Goal: Transaction & Acquisition: Purchase product/service

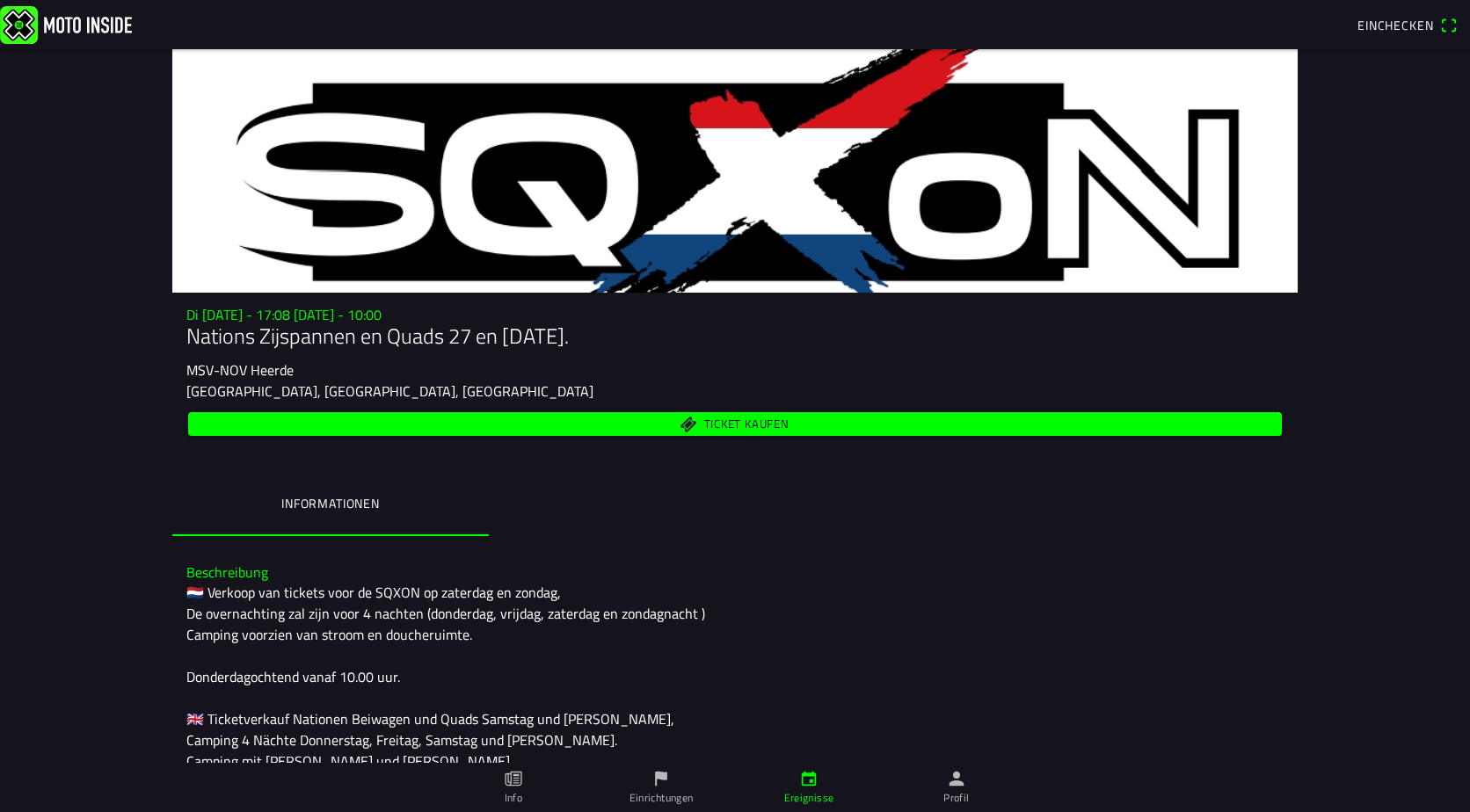
click at [729, 425] on span "Ticket kaufen" at bounding box center [746, 423] width 85 height 12
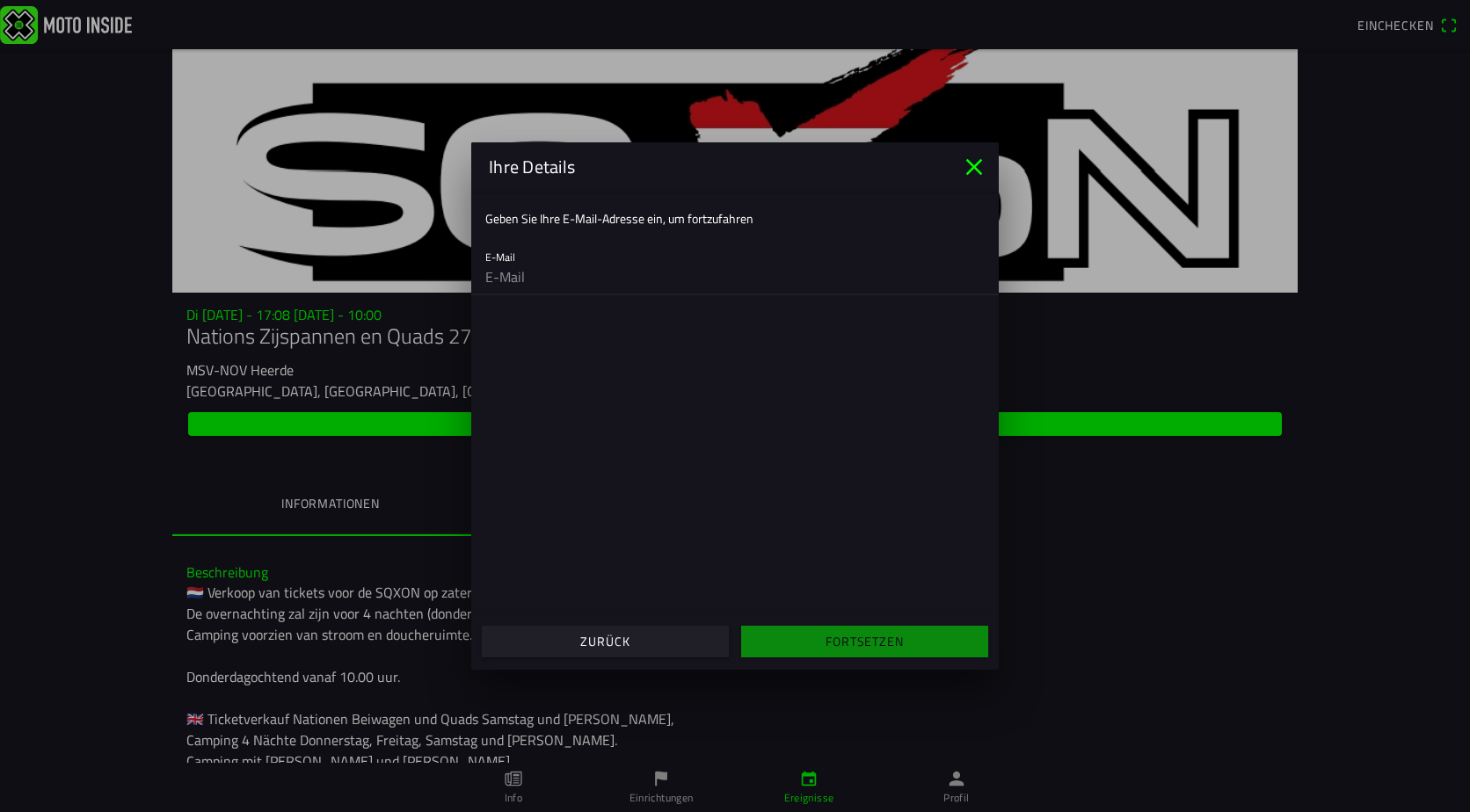
click at [533, 276] on input "email" at bounding box center [735, 276] width 500 height 35
type input "[EMAIL_ADDRESS][DOMAIN_NAME]"
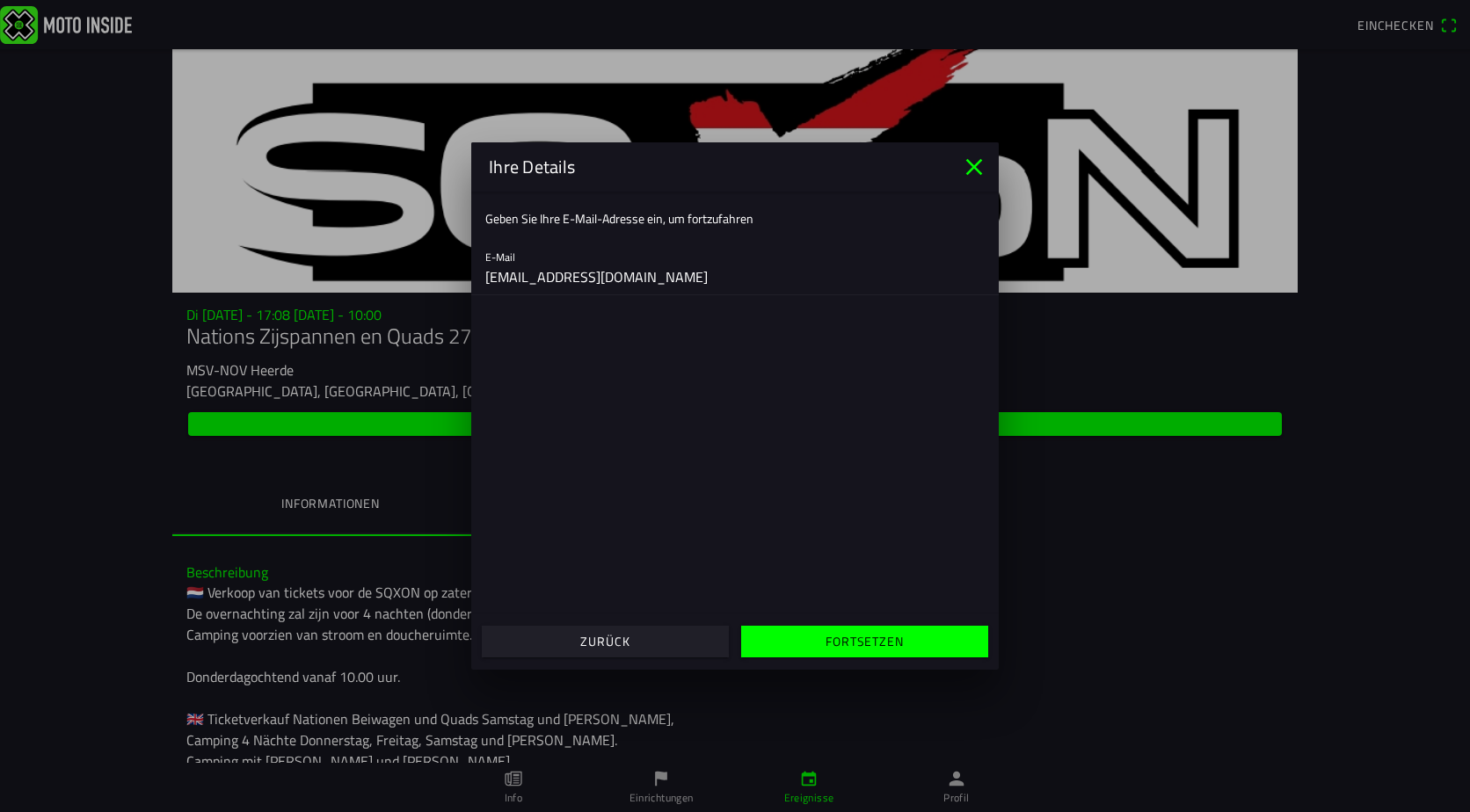
click at [0, 0] on slot "Fortsetzen" at bounding box center [0, 0] width 0 height 0
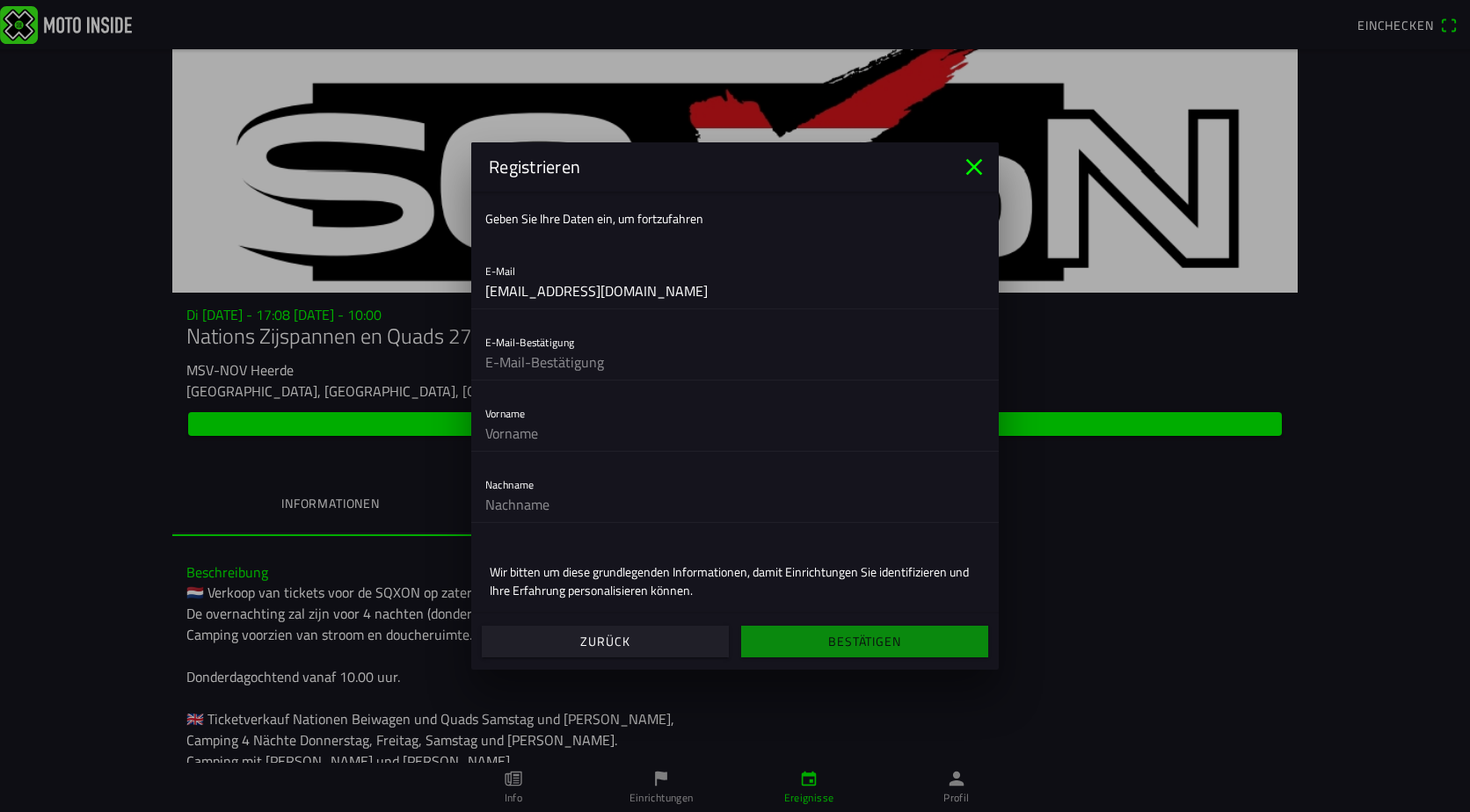
click at [534, 357] on input "text" at bounding box center [735, 362] width 500 height 35
type input "[EMAIL_ADDRESS][DOMAIN_NAME]"
type input "[PERSON_NAME]"
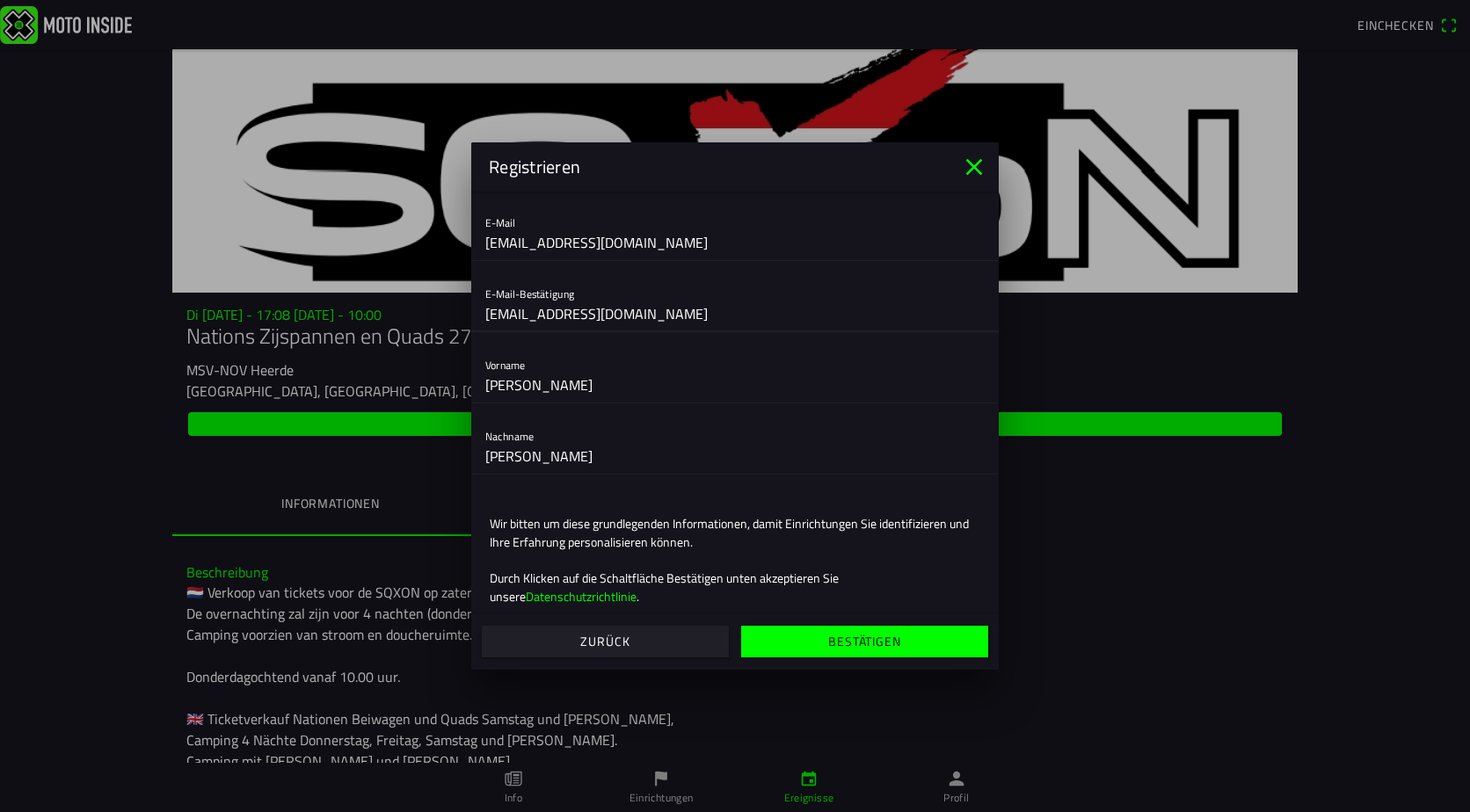
scroll to position [74, 0]
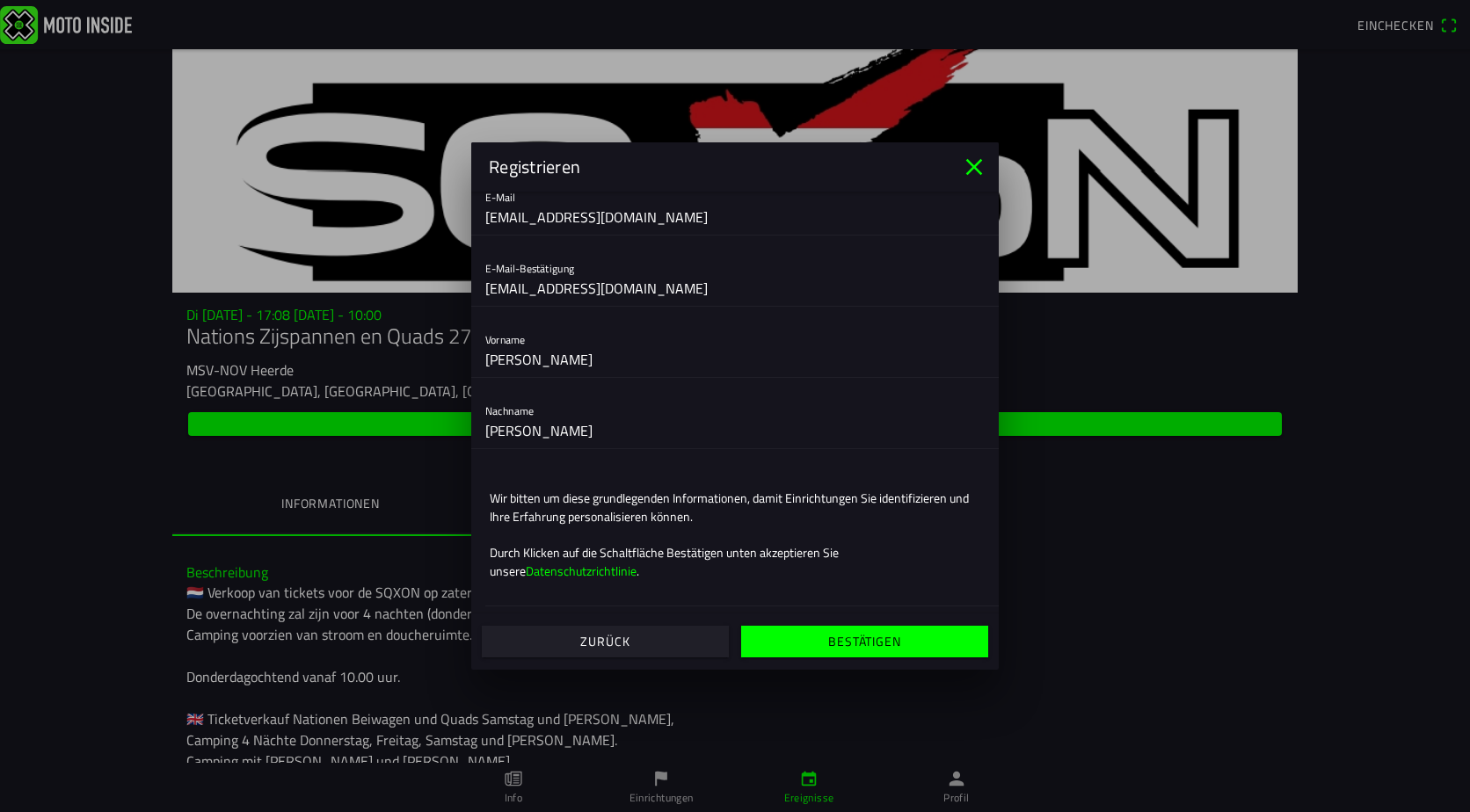
click at [0, 0] on slot "Bestätigen" at bounding box center [0, 0] width 0 height 0
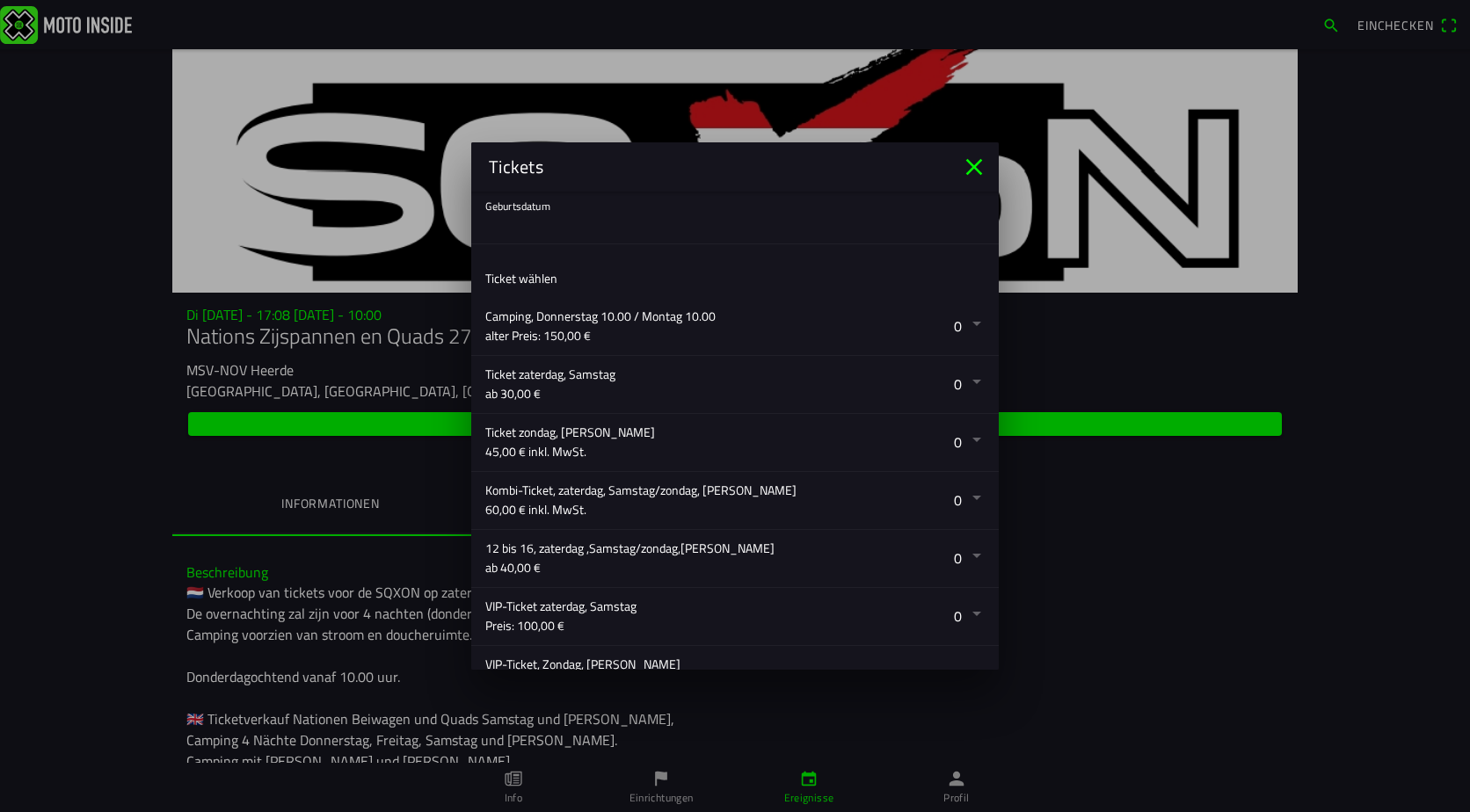
scroll to position [198, 0]
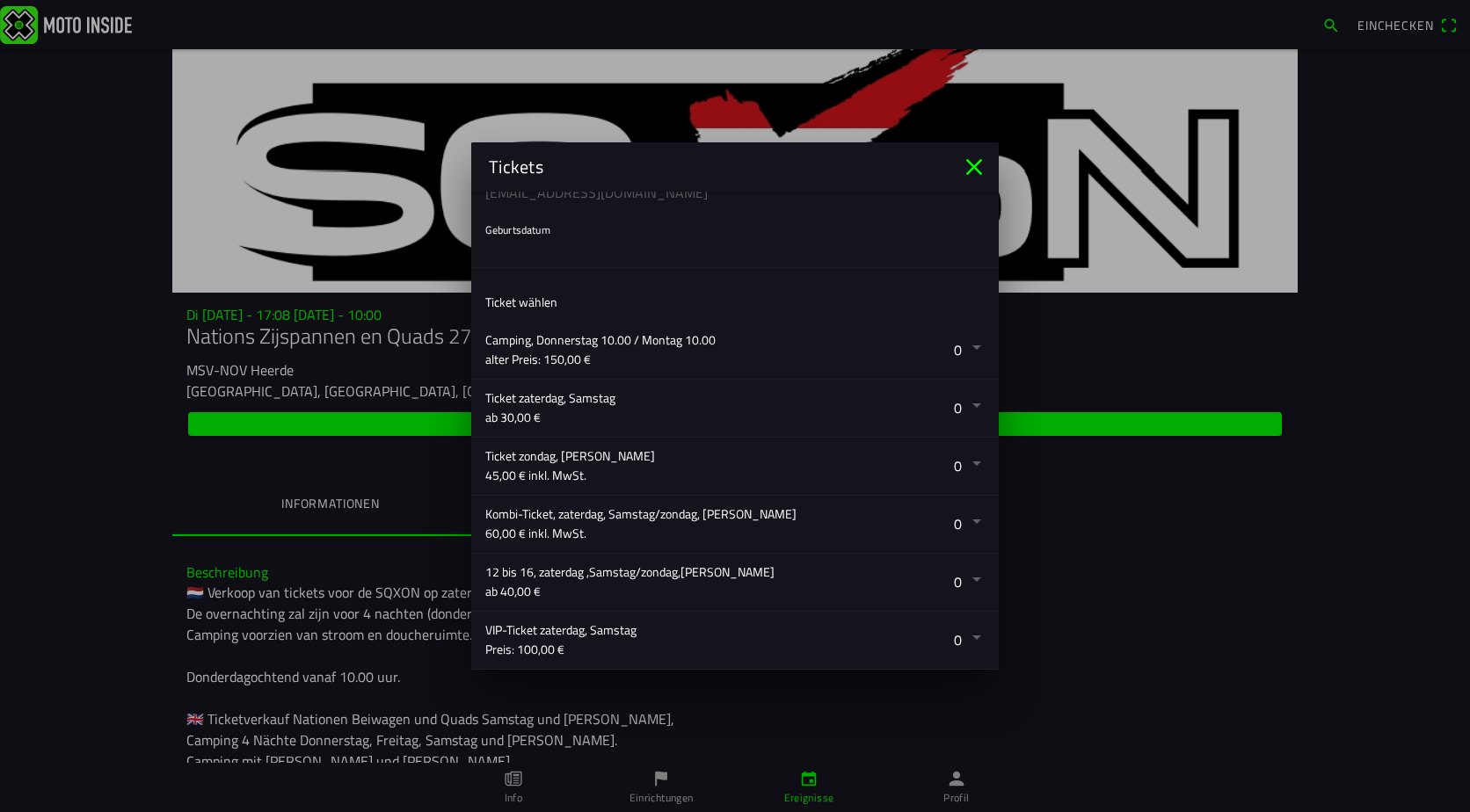
click at [628, 517] on button "button" at bounding box center [742, 524] width 514 height 57
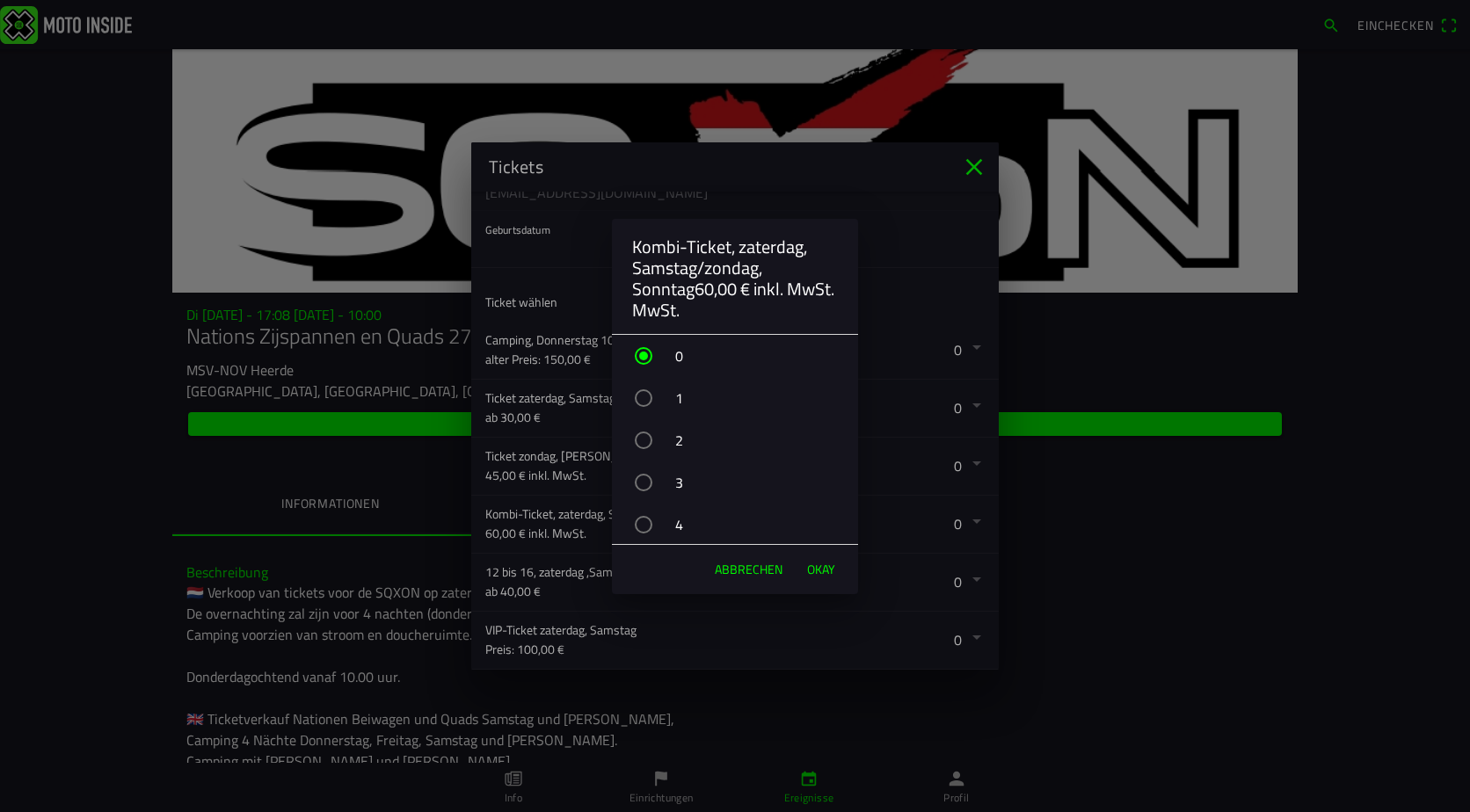
click at [643, 395] on div "button" at bounding box center [643, 398] width 18 height 18
click at [820, 565] on span "OKAY" at bounding box center [820, 570] width 28 height 18
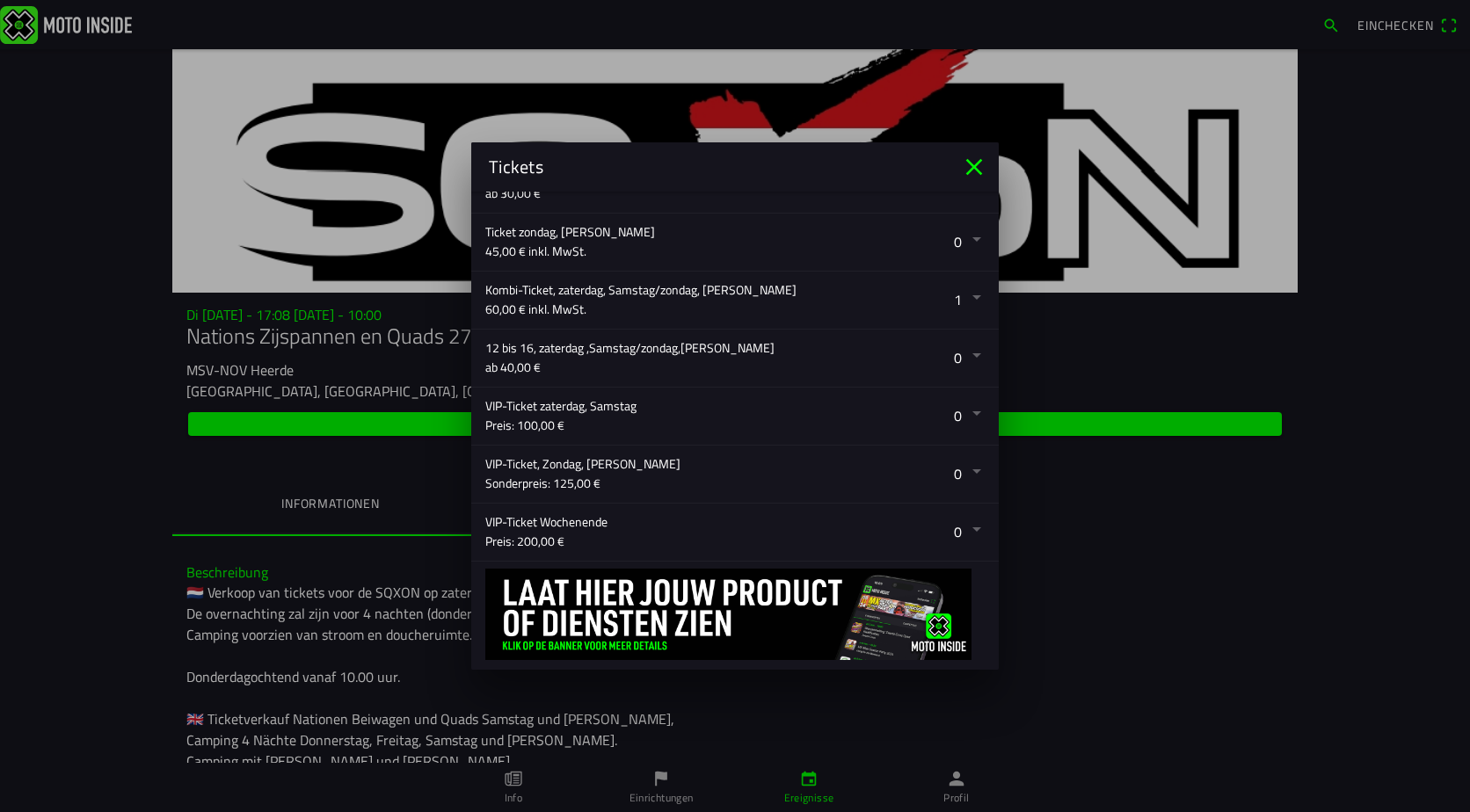
scroll to position [462, 0]
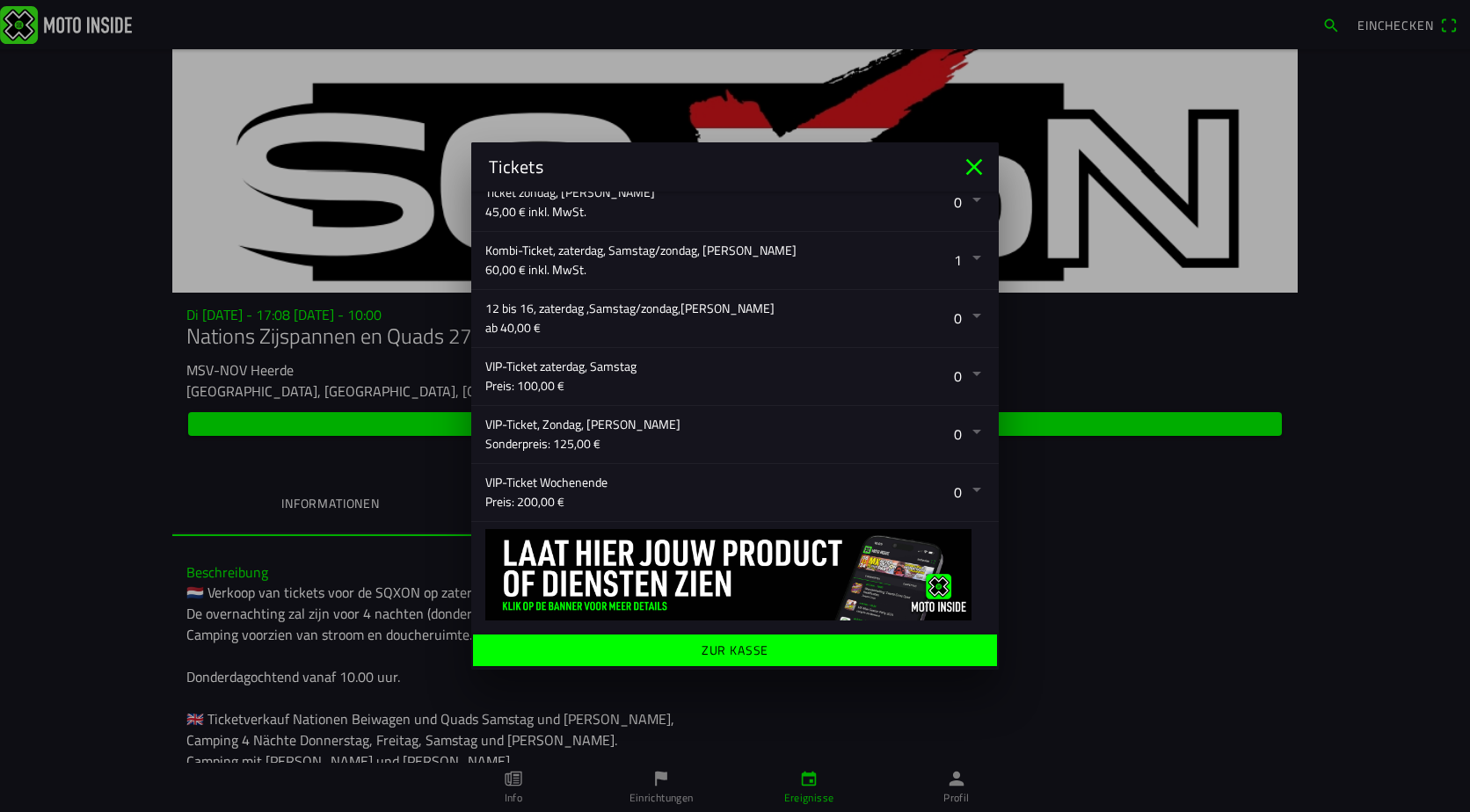
click at [718, 650] on ion-label "Zur Kasse" at bounding box center [735, 650] width 68 height 13
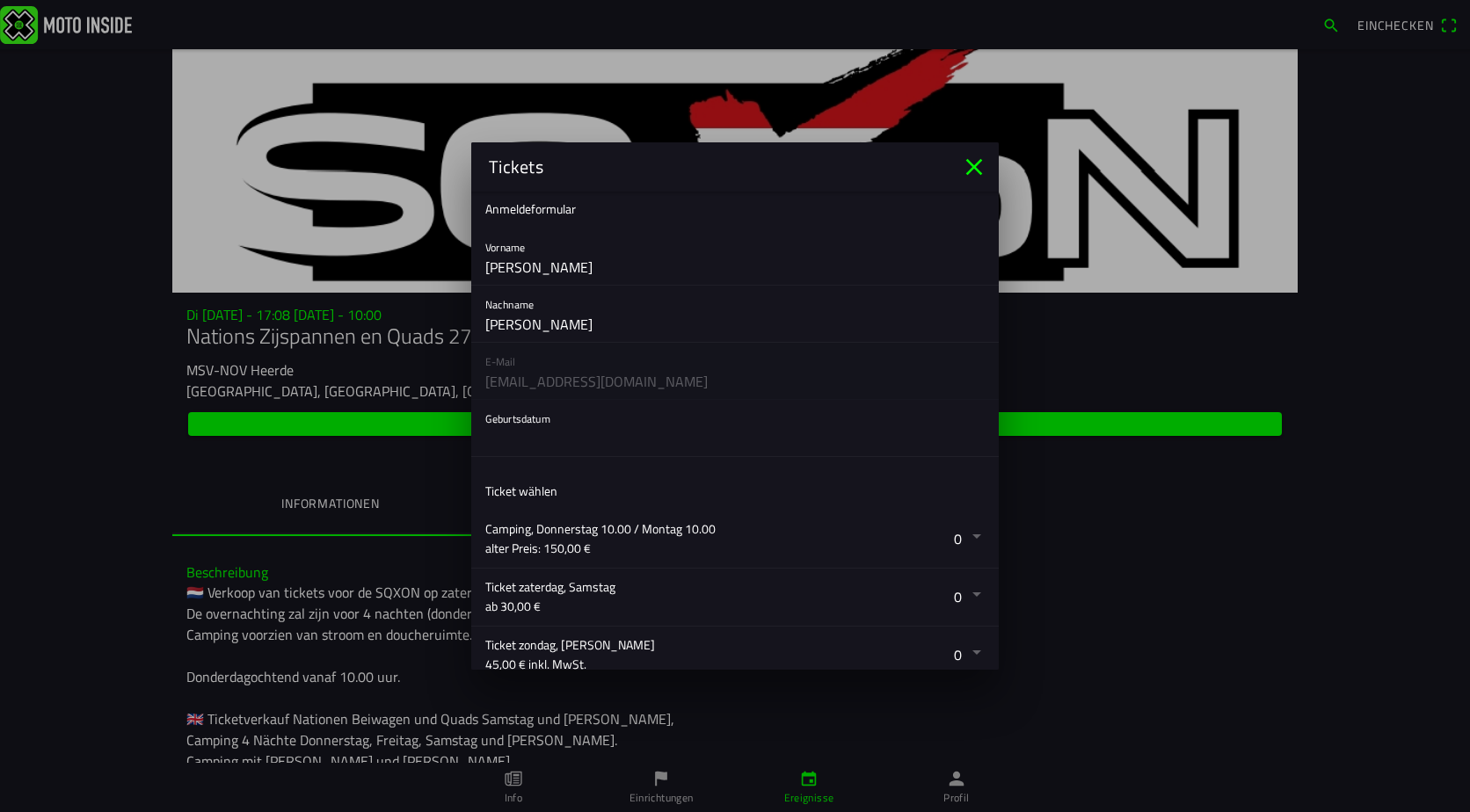
scroll to position [0, 0]
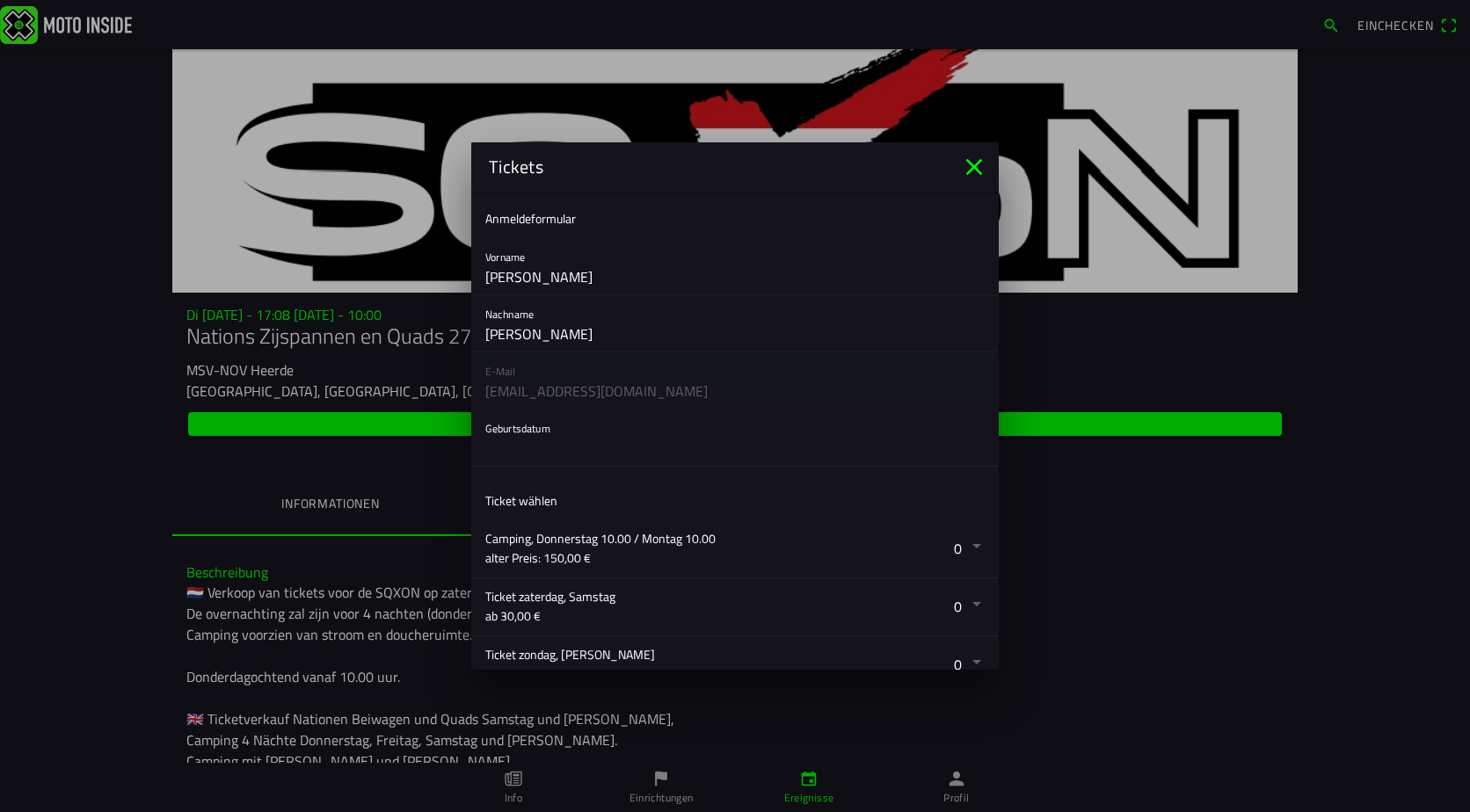
click at [554, 429] on button "button" at bounding box center [742, 437] width 514 height 56
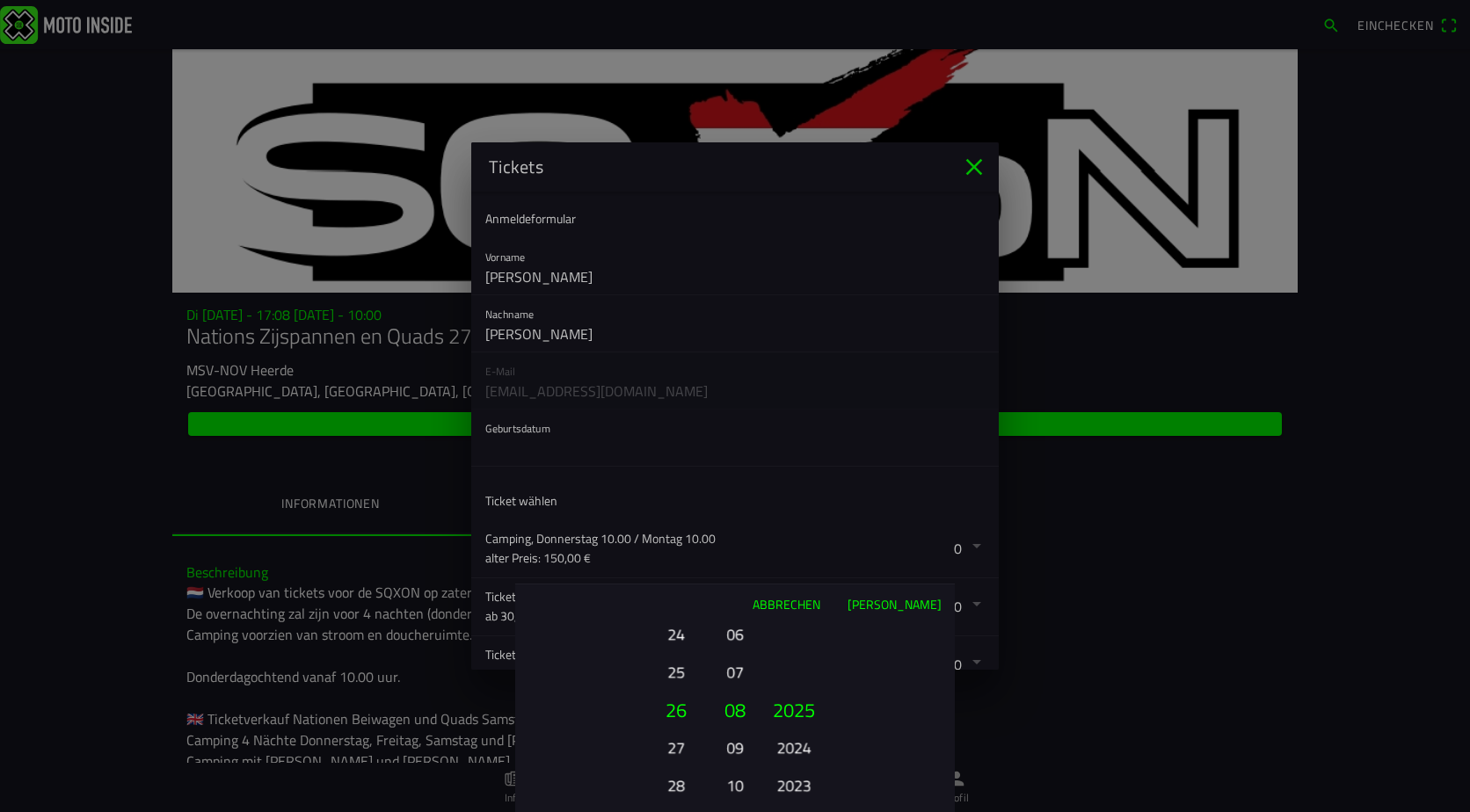
click at [677, 784] on button "28" at bounding box center [676, 785] width 48 height 30
click at [794, 741] on button "2024" at bounding box center [794, 748] width 48 height 30
click at [805, 783] on button "2022" at bounding box center [794, 785] width 48 height 30
drag, startPoint x: 720, startPoint y: 594, endPoint x: 721, endPoint y: 429, distance: 165.0
click at [721, 429] on ion-picker "Abbrechen [PERSON_NAME] 01 02 03 04 05 06 07 08 09 10 11 12 13 14 15 16 17 18 1…" at bounding box center [735, 406] width 1470 height 812
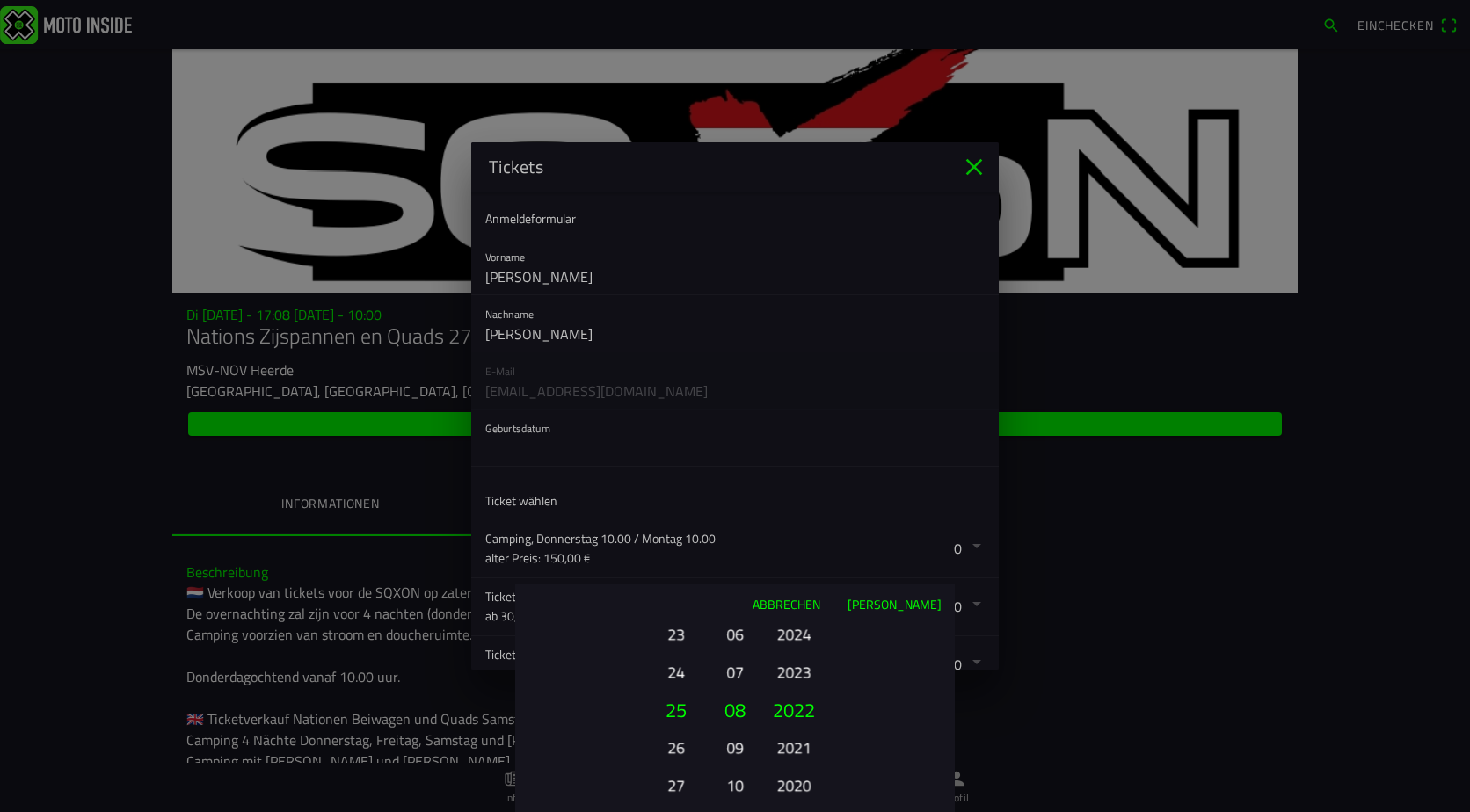
click at [679, 786] on button "27" at bounding box center [676, 785] width 48 height 30
click at [674, 734] on button "28" at bounding box center [676, 748] width 48 height 30
click at [736, 780] on button "10" at bounding box center [735, 785] width 25 height 30
click at [736, 780] on button "12" at bounding box center [735, 785] width 25 height 30
click at [791, 778] on button "2020" at bounding box center [794, 785] width 48 height 30
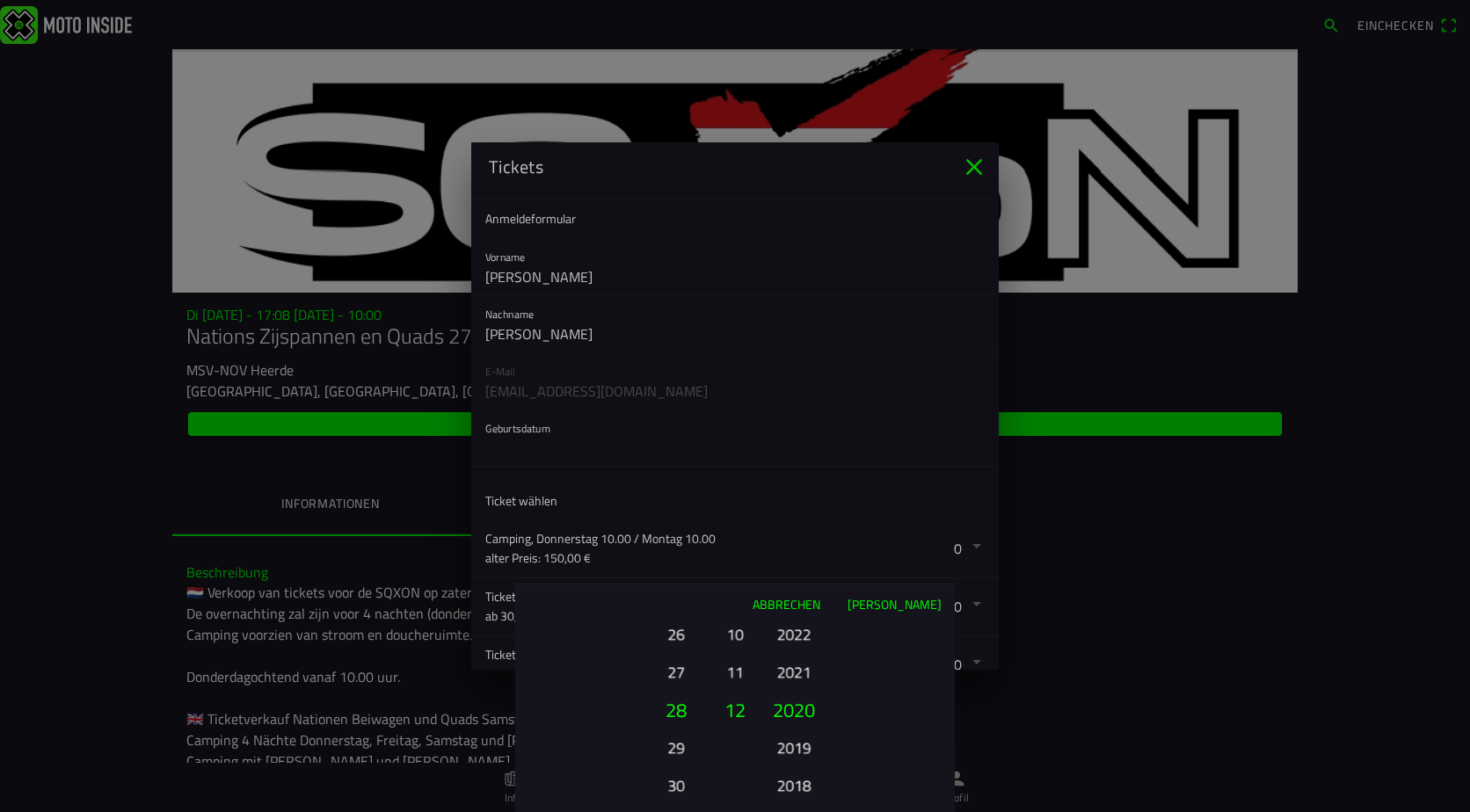
click at [791, 778] on button "2018" at bounding box center [794, 785] width 48 height 30
click at [791, 778] on button "2016" at bounding box center [794, 785] width 48 height 30
click at [791, 778] on button "2014" at bounding box center [794, 785] width 48 height 30
click at [791, 778] on div "2025 2024 2023 2022 2021 2020 2019 2018 2017 2016 2015 2014 2013 2012 2011 2010…" at bounding box center [794, 785] width 60 height 189
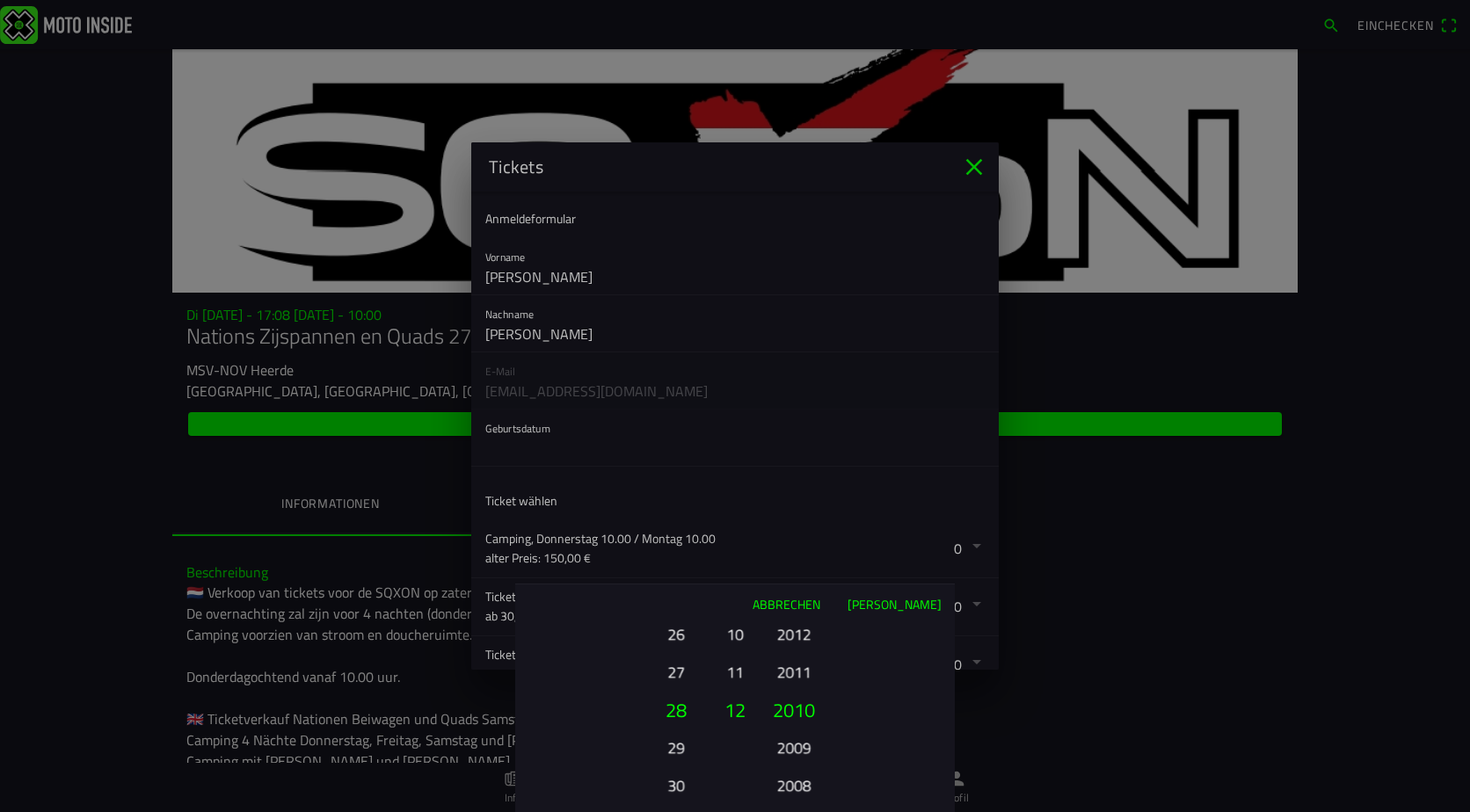
click at [791, 778] on div "2025 2024 2023 2022 2021 2020 2019 2018 2017 2016 2015 2014 2013 2012 2011 2010…" at bounding box center [794, 785] width 60 height 189
click at [791, 779] on ion-picker-column "2025 2024 2023 2022 2021 2020 2019 2018 2017 2016 2015 2014 2013 2012 2011 2010…" at bounding box center [855, 718] width 197 height 189
click at [791, 779] on button "2006" at bounding box center [794, 785] width 48 height 30
click at [791, 779] on div "2025 2024 2023 2022 2021 2020 2019 2018 2017 2016 2015 2014 2013 2012 2011 2010…" at bounding box center [794, 785] width 60 height 189
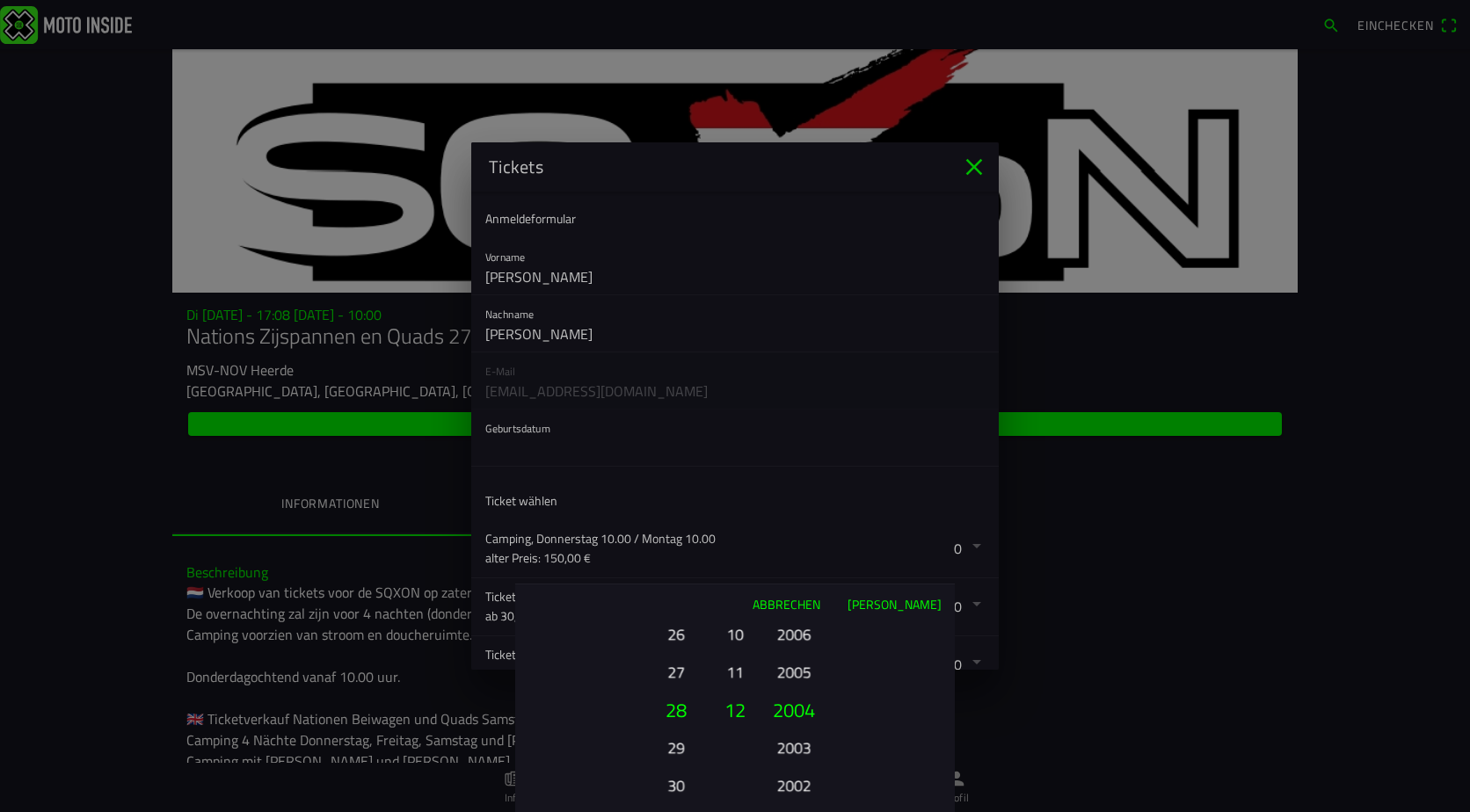
click at [791, 779] on button "1998" at bounding box center [794, 785] width 48 height 30
click at [791, 779] on div "2025 2024 2023 2022 2021 2020 2019 2018 2017 2016 2015 2014 2013 2012 2011 2010…" at bounding box center [794, 785] width 60 height 189
click at [791, 779] on button "1992" at bounding box center [794, 785] width 48 height 30
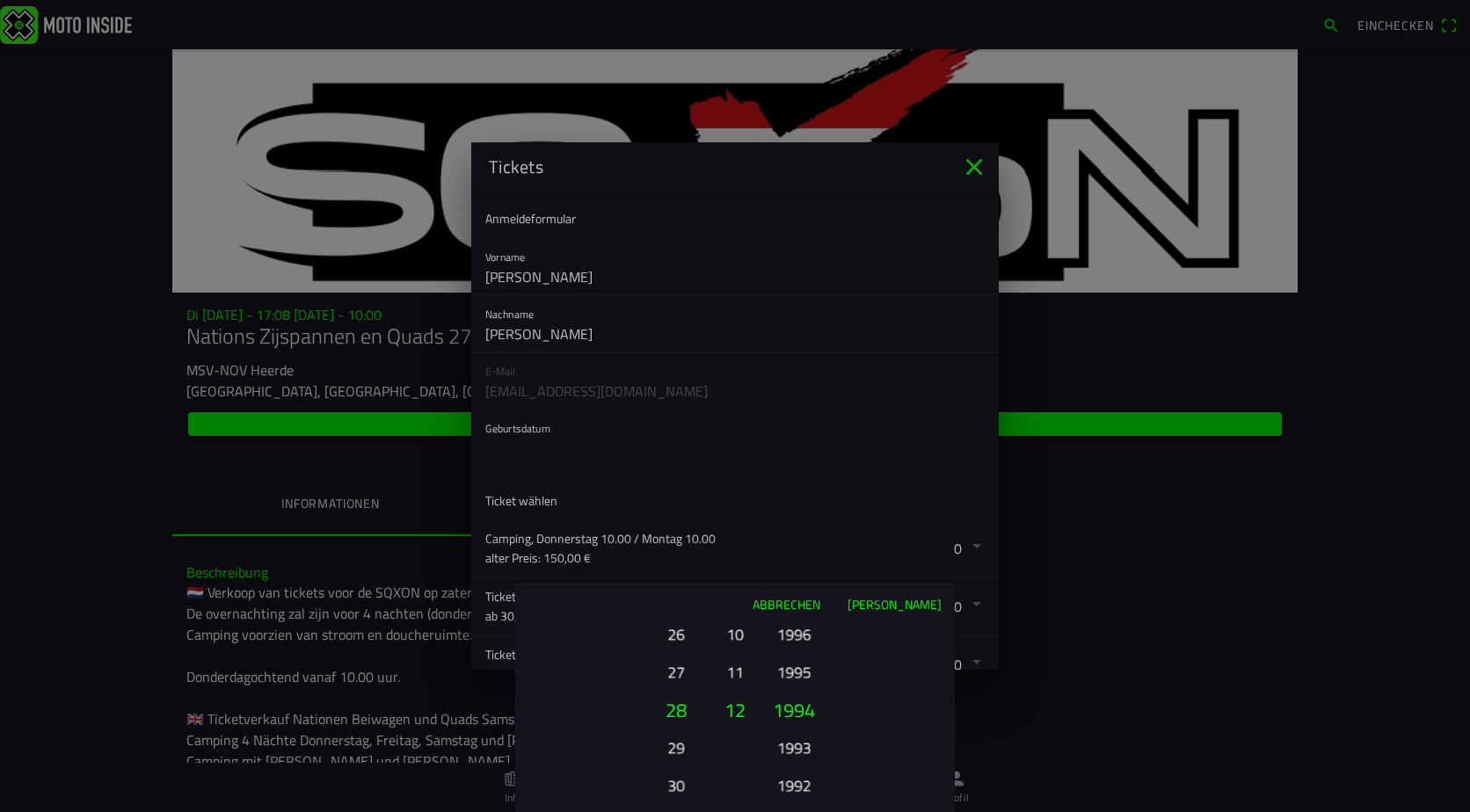
click at [791, 779] on ion-picker-column "2025 2024 2023 2022 2021 2020 2019 2018 2017 2016 2015 2014 2013 2012 2011 2010…" at bounding box center [855, 718] width 197 height 189
click at [791, 779] on div "2025 2024 2023 2022 2021 2020 2019 2018 2017 2016 2015 2014 2013 2012 2011 2010…" at bounding box center [794, 785] width 60 height 189
click at [791, 779] on button "1984" at bounding box center [794, 785] width 48 height 30
click at [791, 779] on button "1982" at bounding box center [794, 785] width 48 height 30
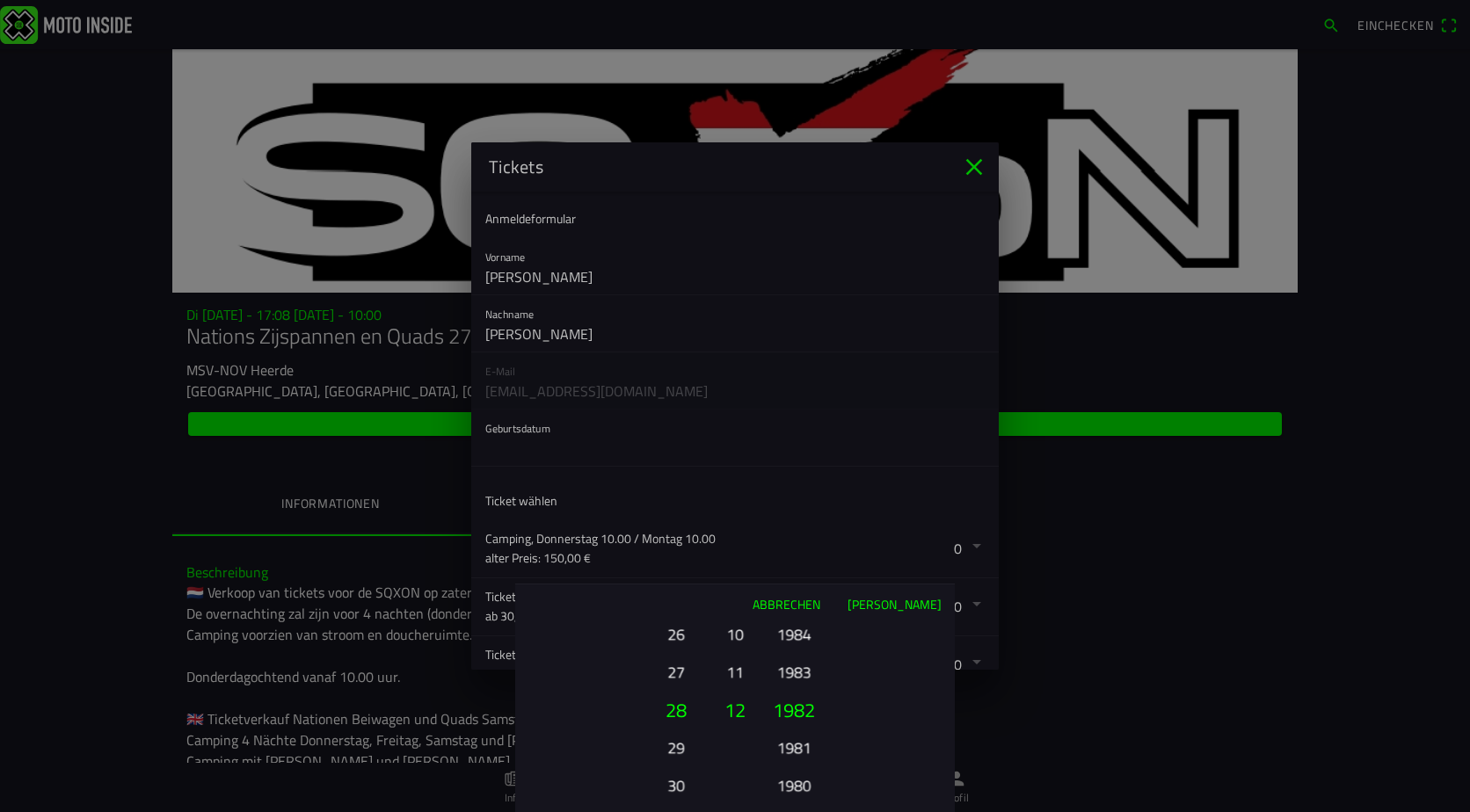
click at [791, 779] on ion-picker-column "2025 2024 2023 2022 2021 2020 2019 2018 2017 2016 2015 2014 2013 2012 2011 2010…" at bounding box center [855, 718] width 197 height 189
click at [791, 779] on button "1974" at bounding box center [794, 785] width 48 height 30
click at [791, 779] on button "1972" at bounding box center [794, 785] width 48 height 30
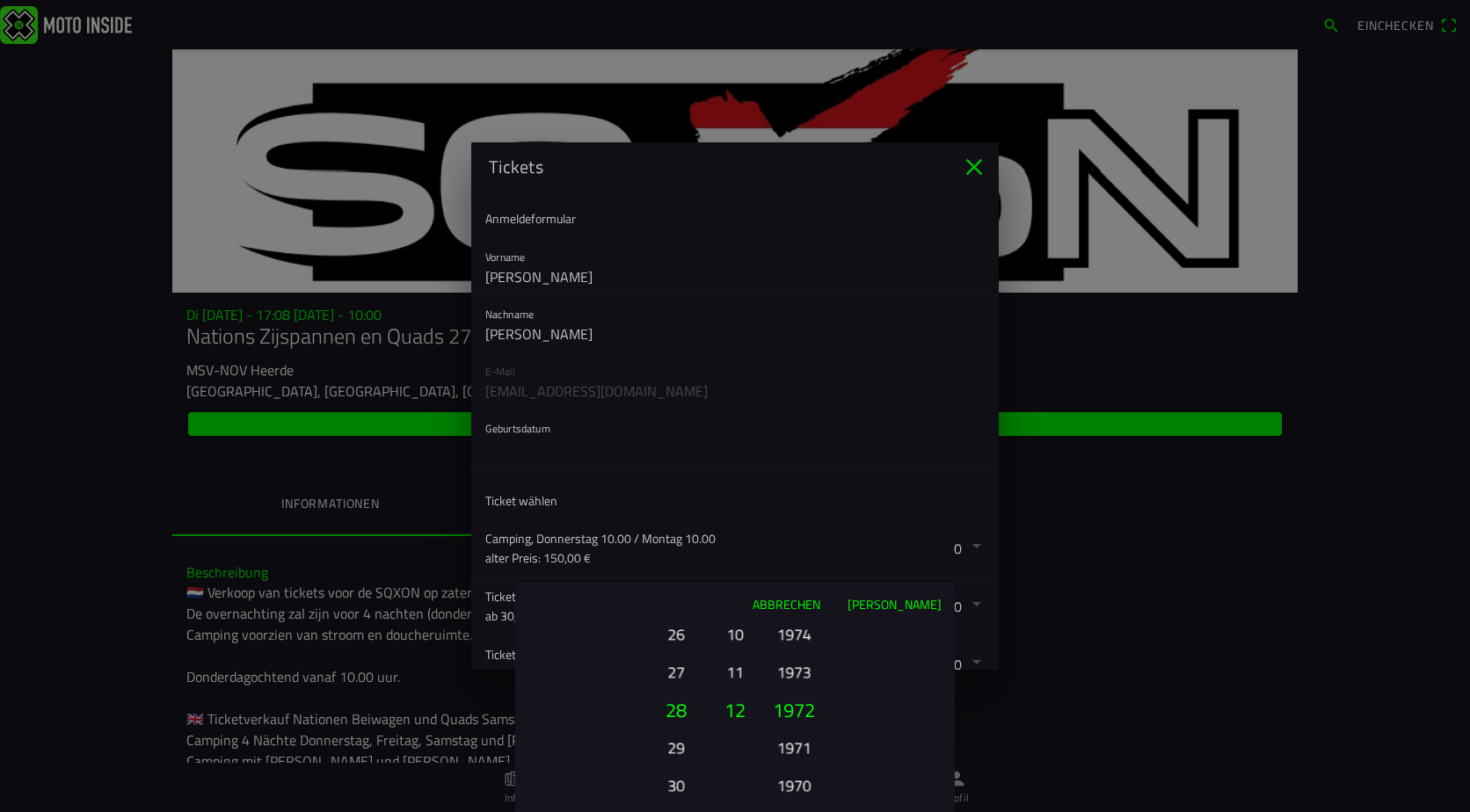
click at [791, 779] on button "1970" at bounding box center [794, 785] width 48 height 30
click at [791, 779] on button "1968" at bounding box center [794, 785] width 48 height 30
click at [790, 749] on button "1967" at bounding box center [794, 748] width 48 height 30
click at [920, 599] on button "[PERSON_NAME]" at bounding box center [895, 603] width 122 height 38
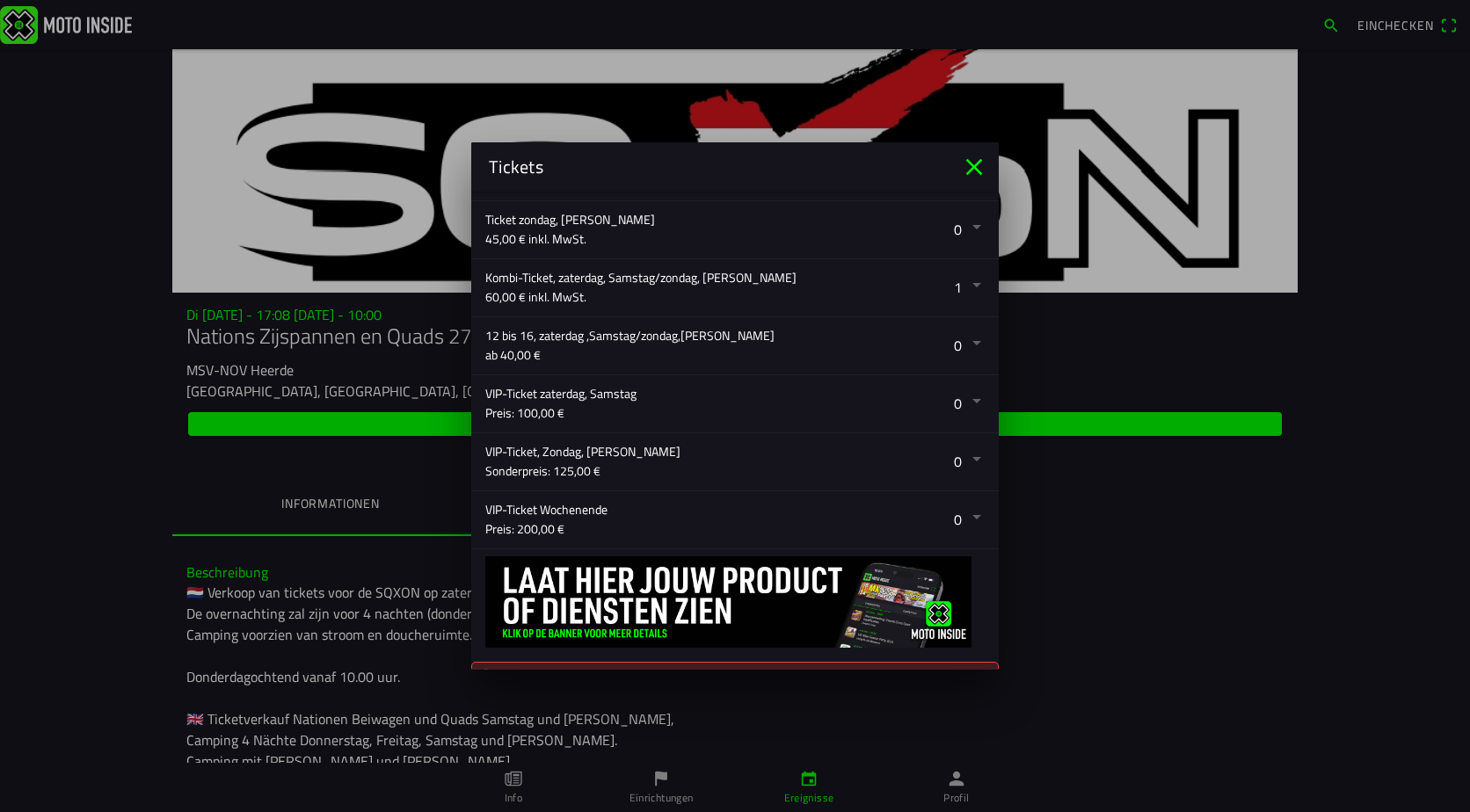
scroll to position [500, 0]
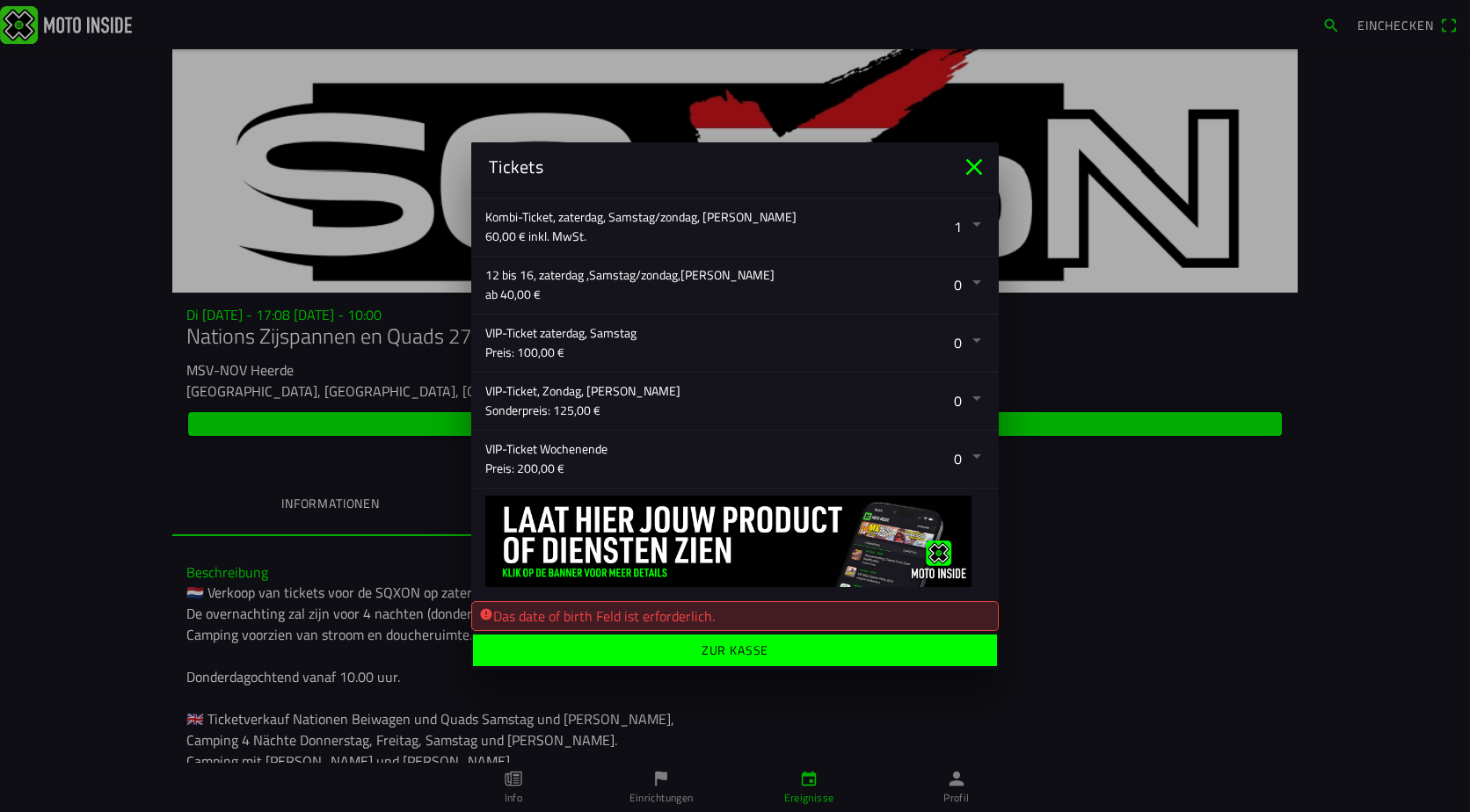
click at [749, 649] on ion-label "Zur Kasse" at bounding box center [735, 650] width 68 height 13
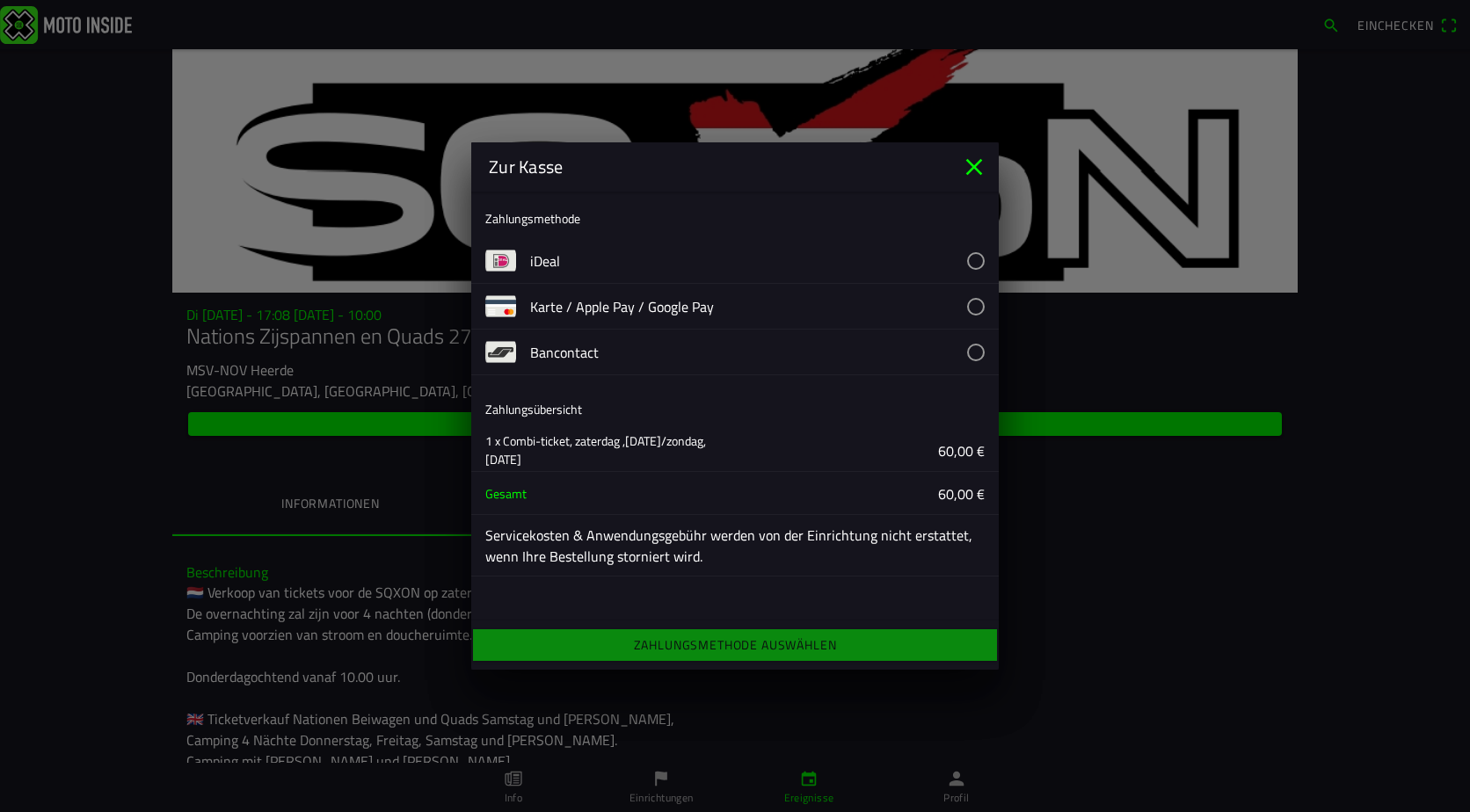
click at [973, 306] on button "button" at bounding box center [764, 306] width 468 height 45
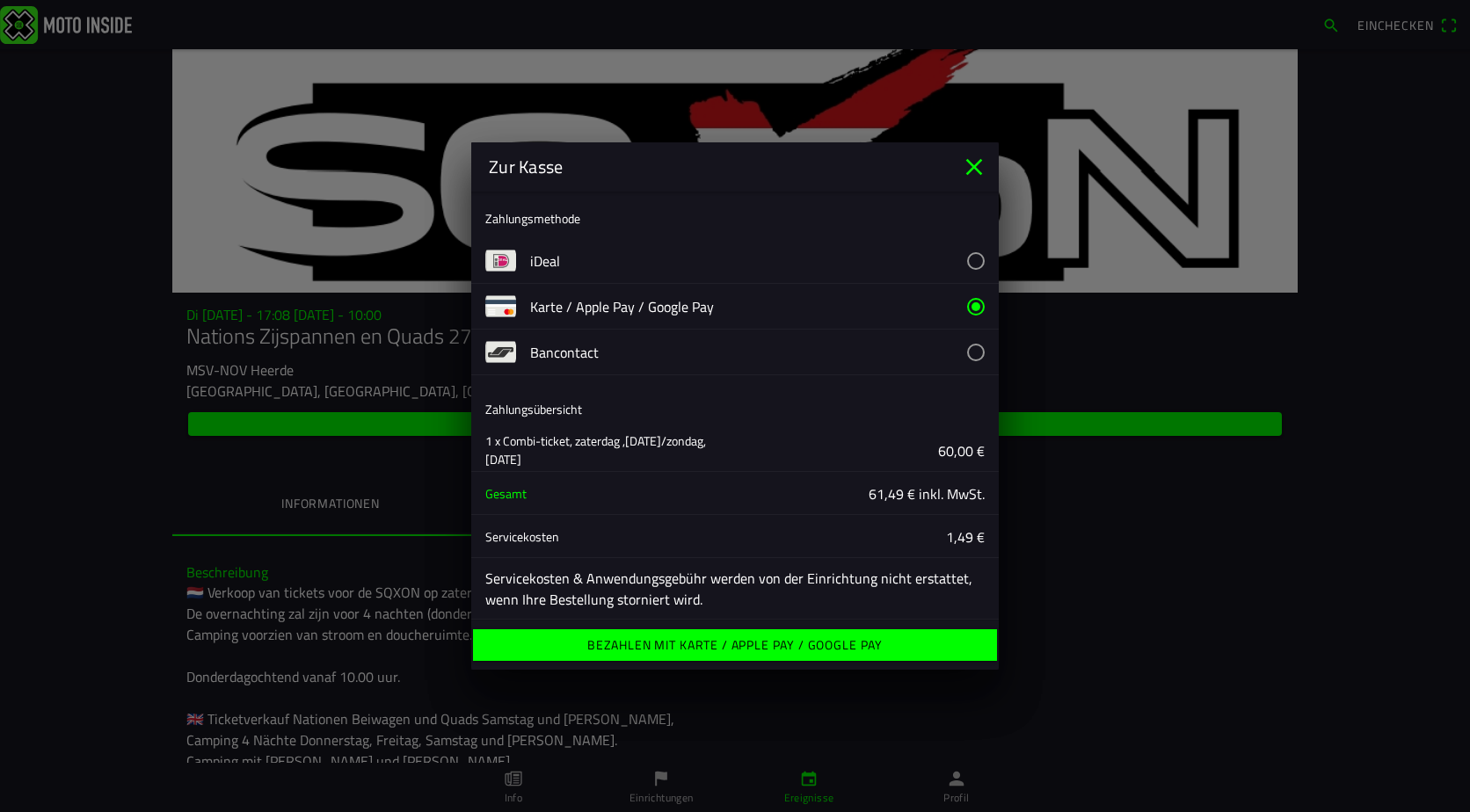
click at [746, 648] on ion-label "Bezahlen mit Karte / Apple Pay / Google Pay" at bounding box center [735, 645] width 296 height 13
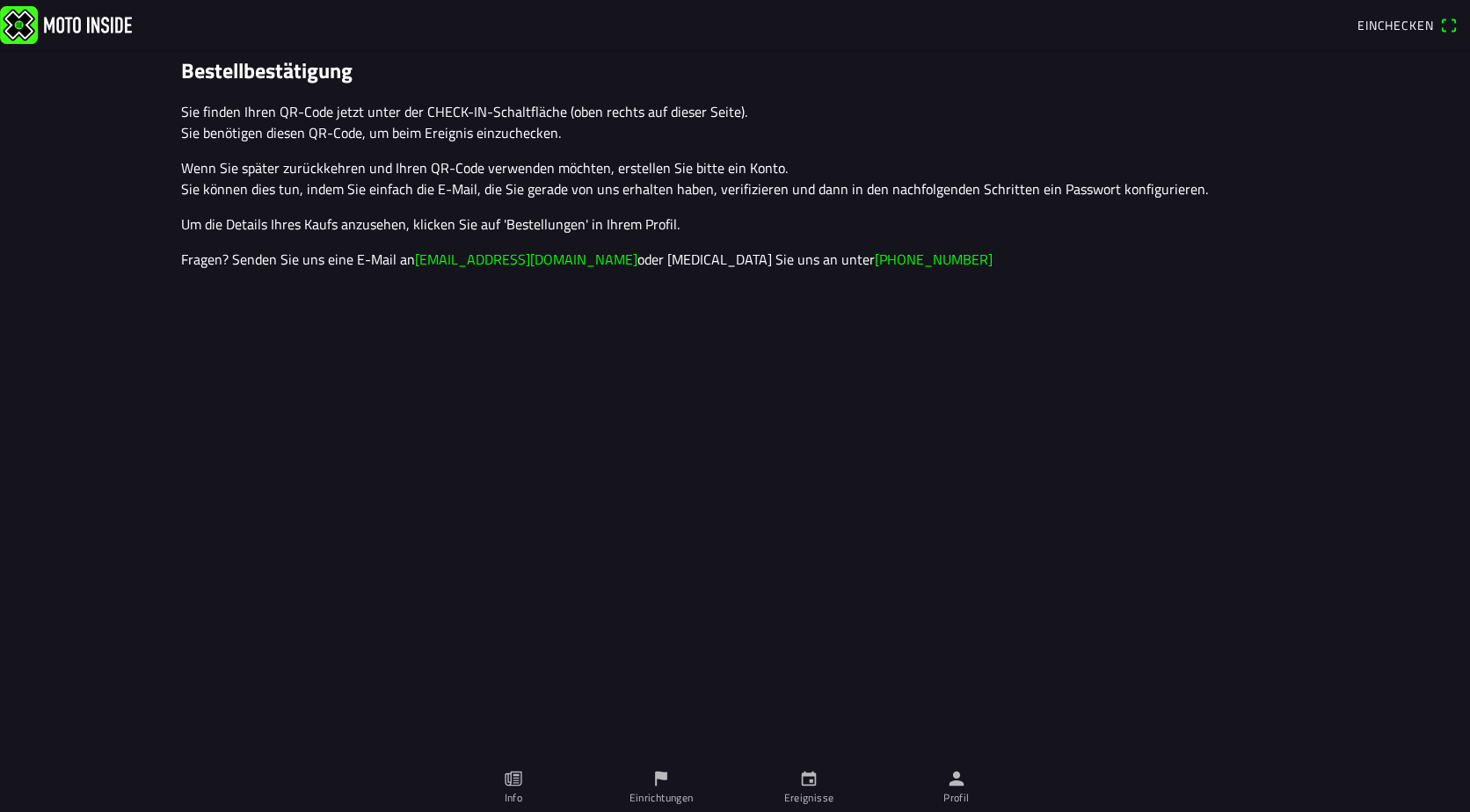
click at [1409, 21] on span "Einchecken" at bounding box center [1395, 25] width 76 height 19
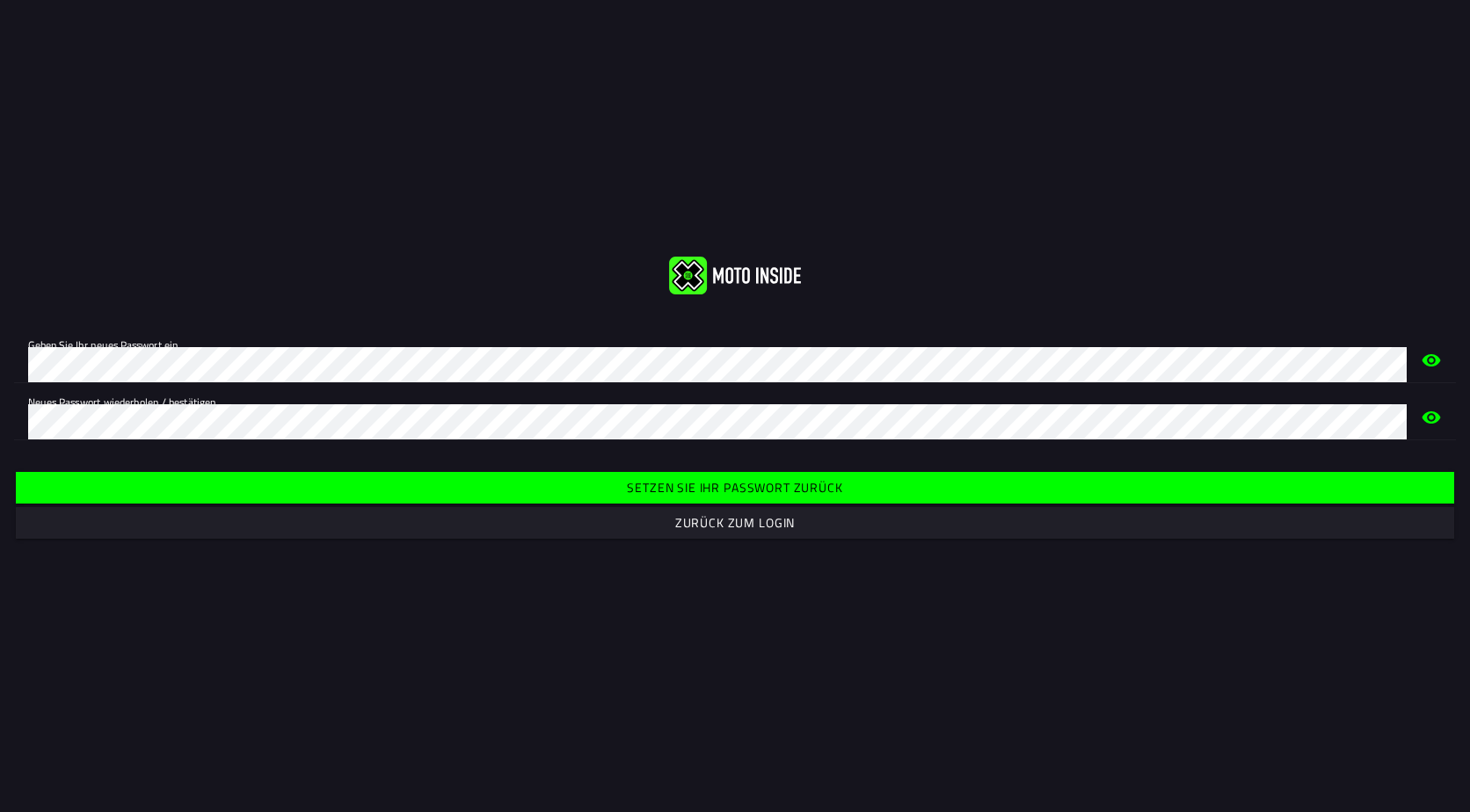
click at [0, 0] on slot "Setzen Sie Ihr Passwort zurück" at bounding box center [0, 0] width 0 height 0
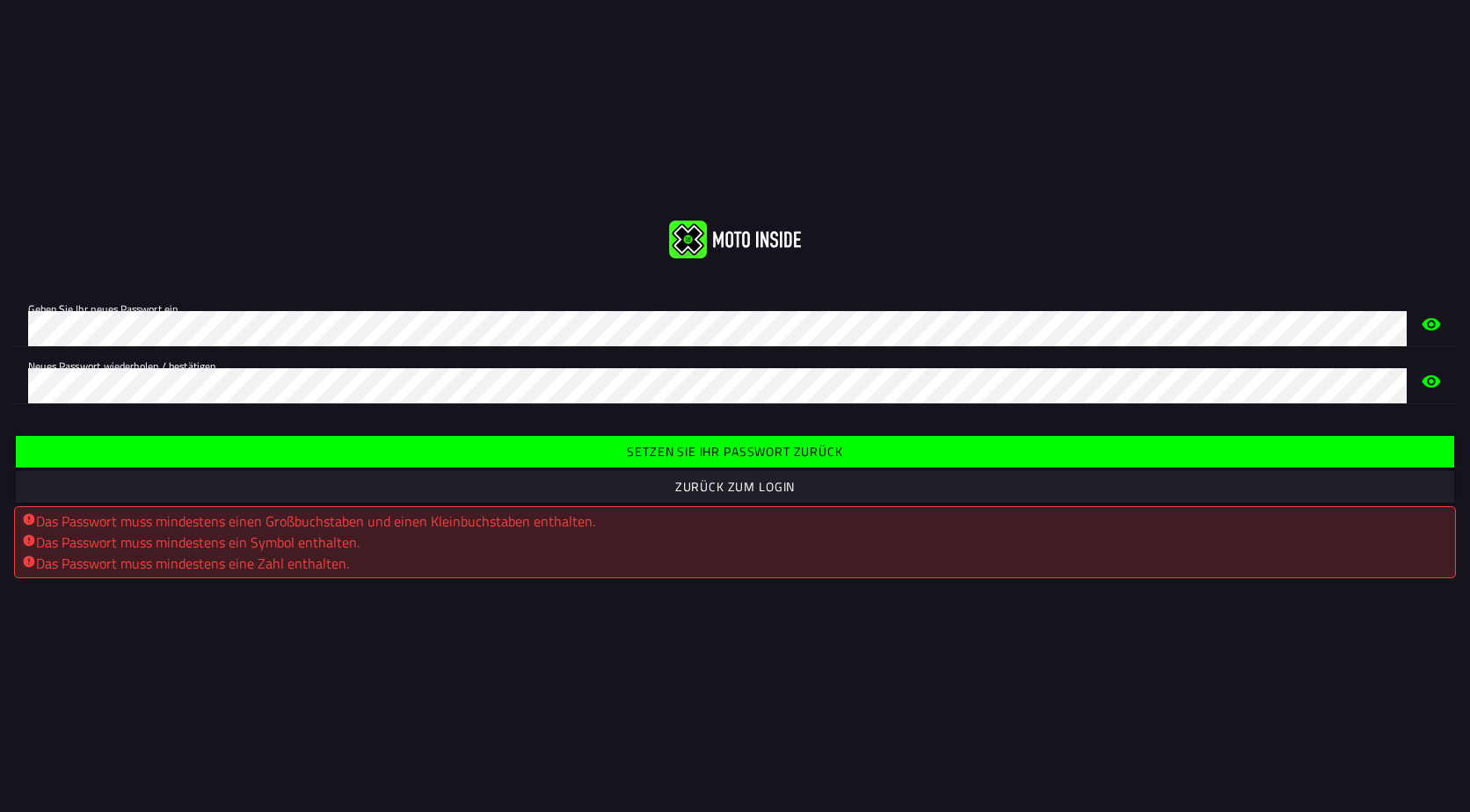
click at [0, 0] on slot "Zurück zum Login" at bounding box center [0, 0] width 0 height 0
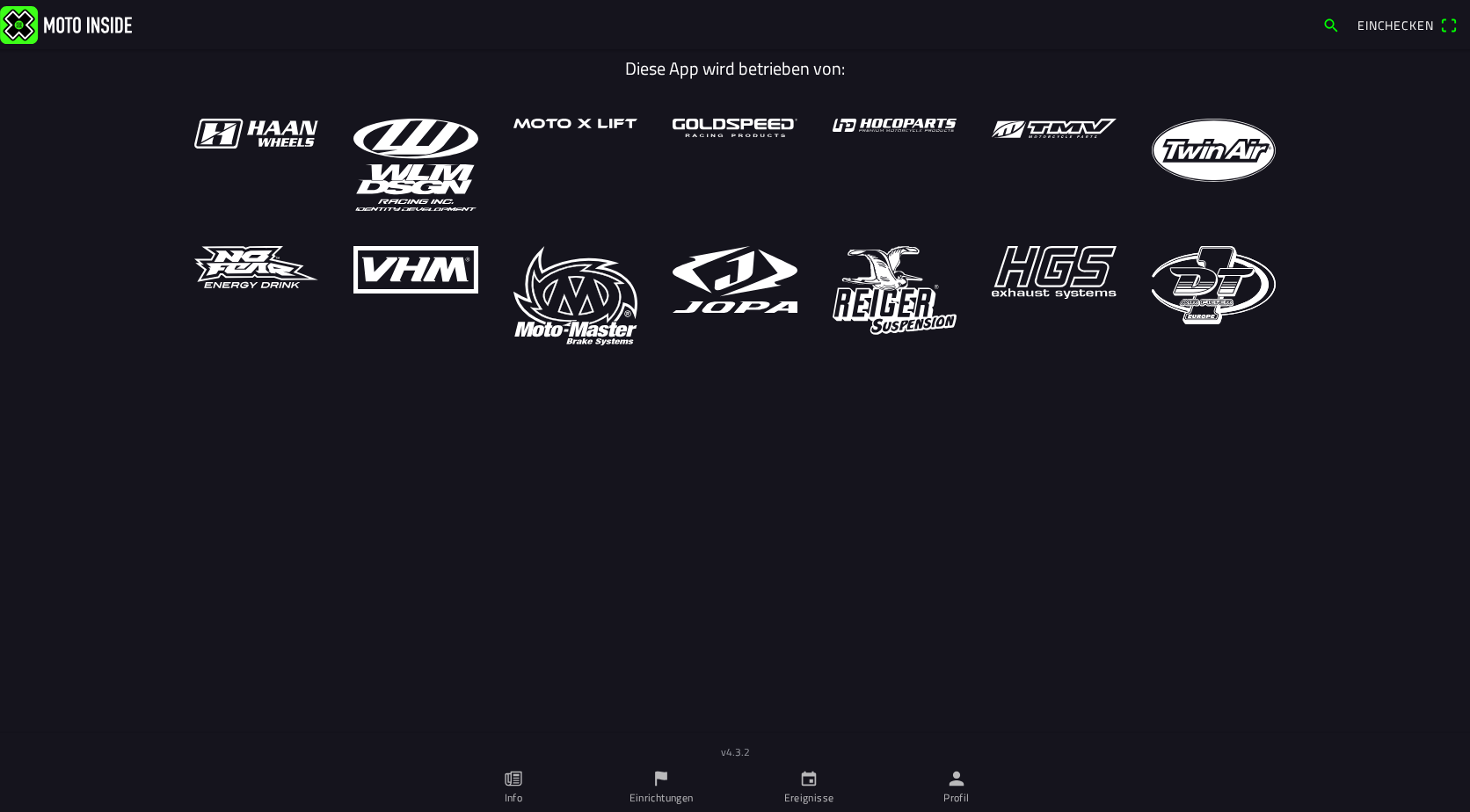
click at [1012, 206] on ion-row at bounding box center [735, 232] width 1116 height 227
click at [1381, 19] on span "Einchecken" at bounding box center [1395, 25] width 76 height 19
click at [517, 781] on icon "Papier" at bounding box center [516, 779] width 6 height 10
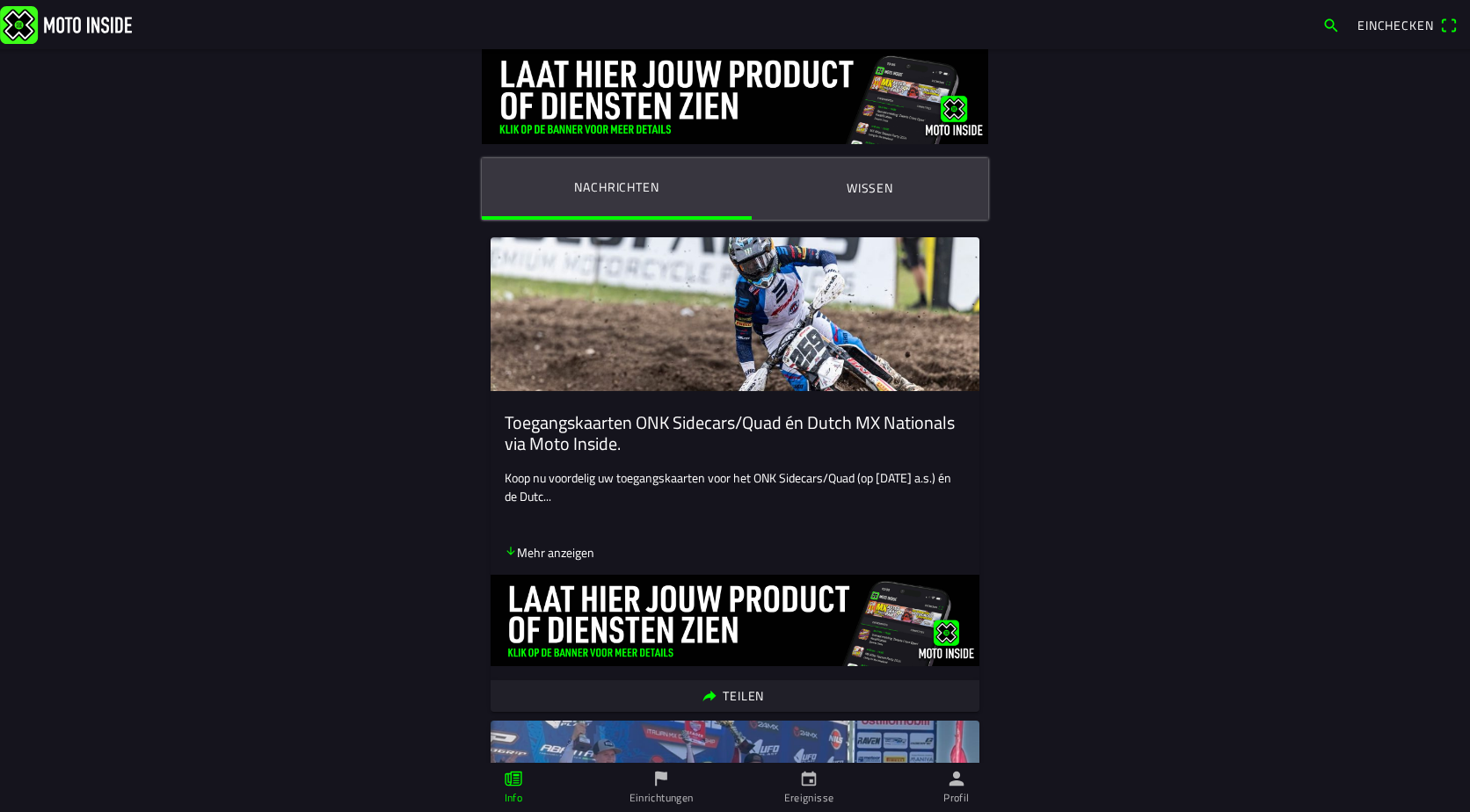
click at [872, 188] on ion-label "Wissen" at bounding box center [869, 188] width 46 height 20
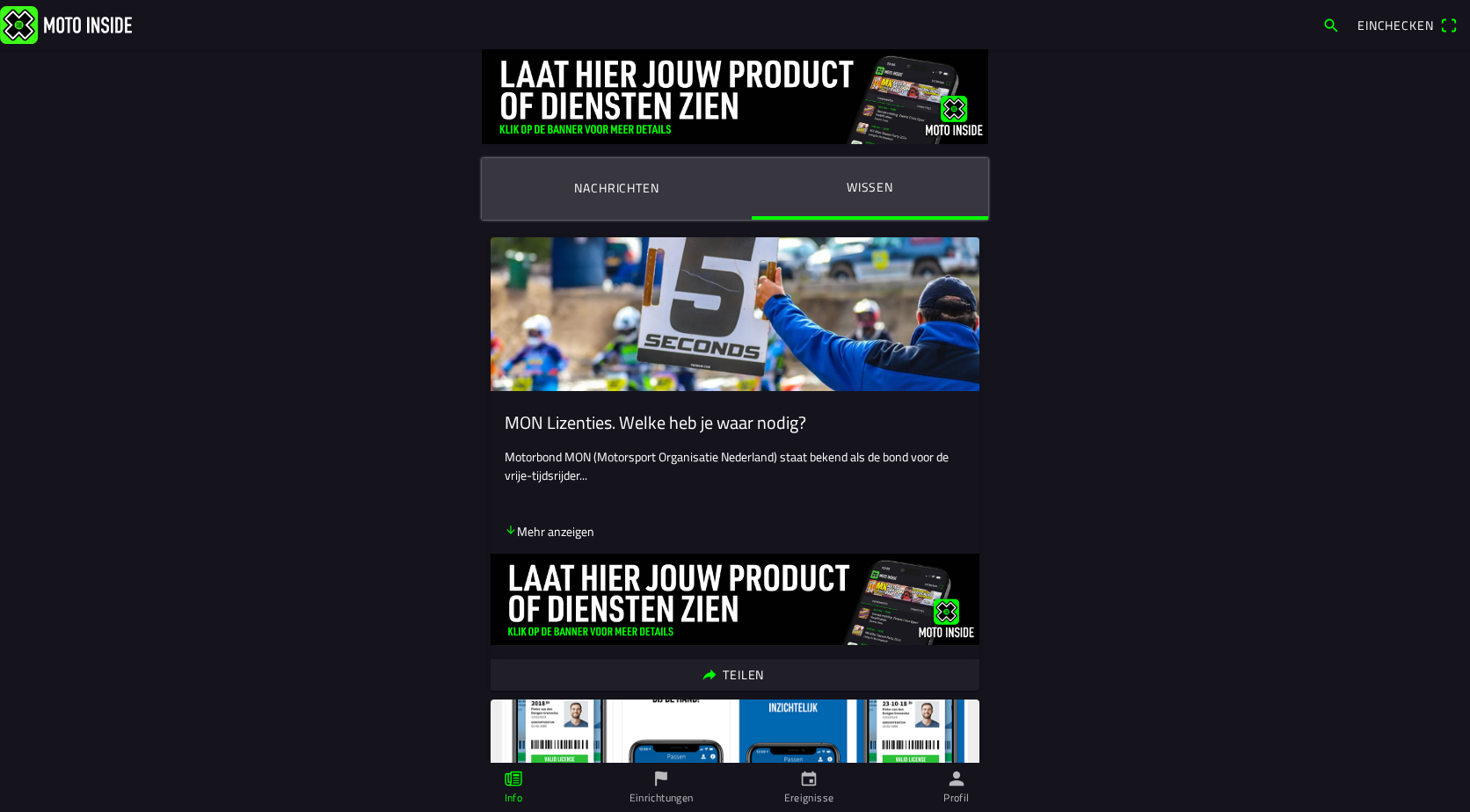
click at [655, 788] on icon "Flagge" at bounding box center [661, 779] width 20 height 20
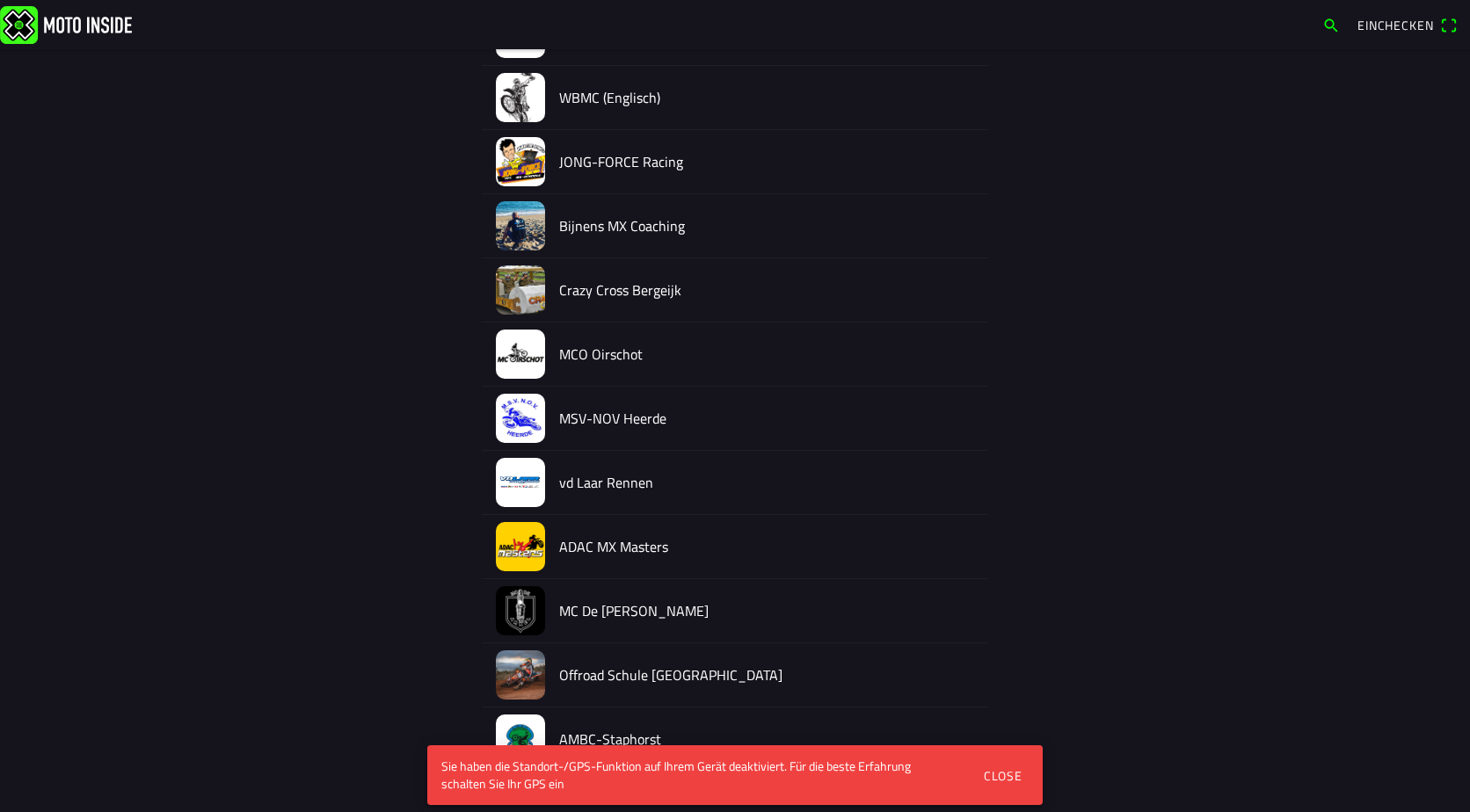
scroll to position [1194, 0]
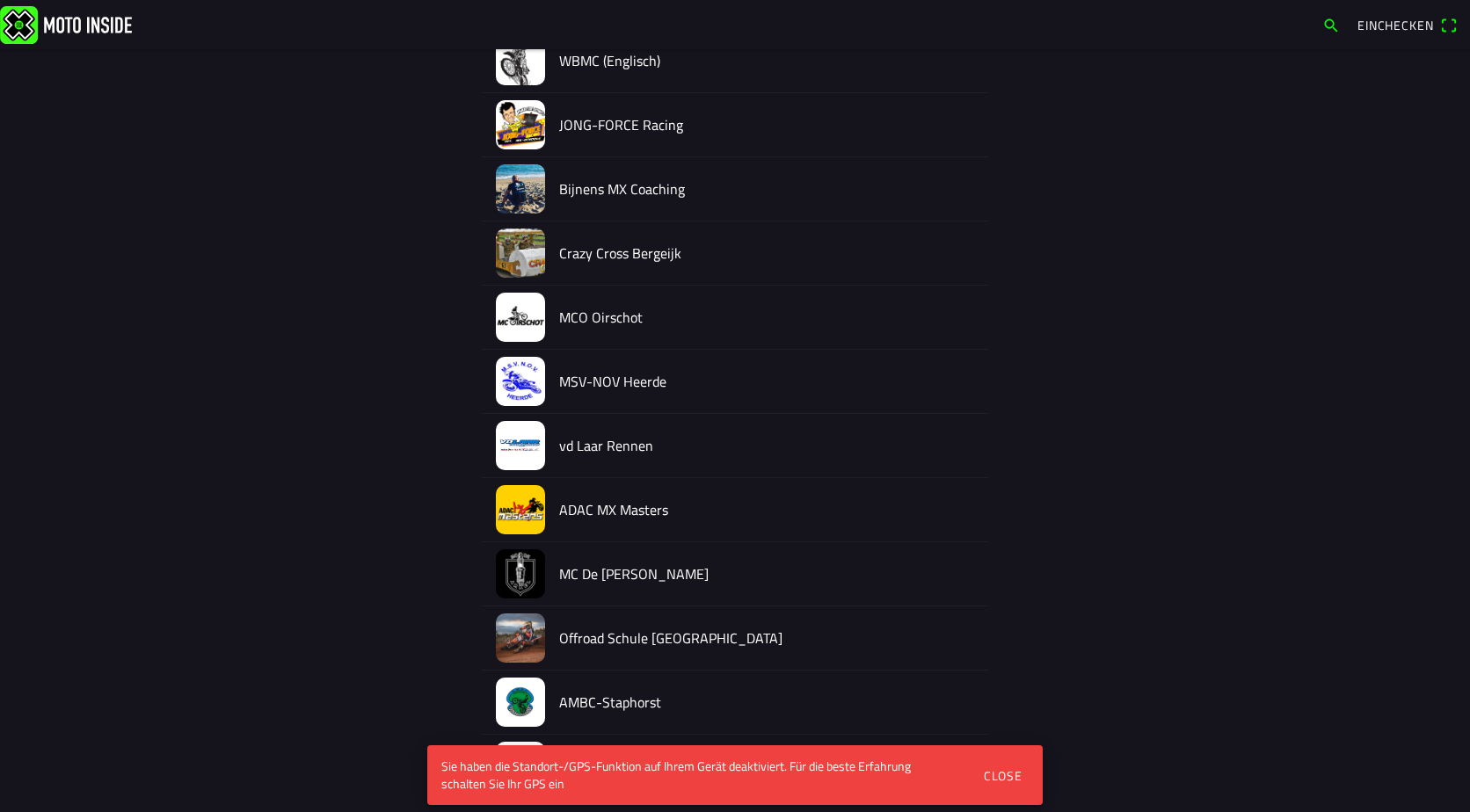
click at [1004, 776] on div "Close" at bounding box center [1003, 775] width 38 height 19
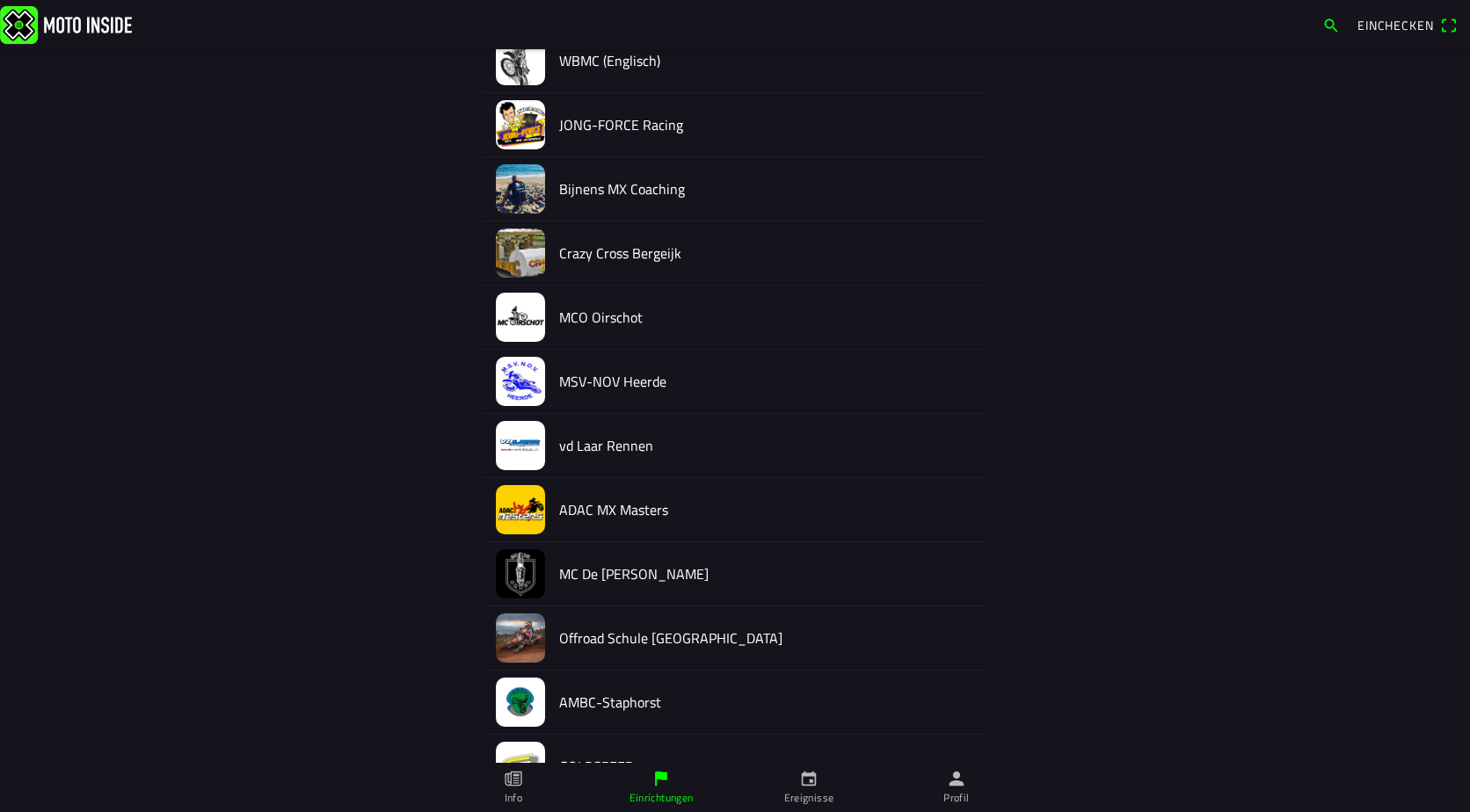
click at [962, 786] on icon "Person" at bounding box center [957, 779] width 15 height 15
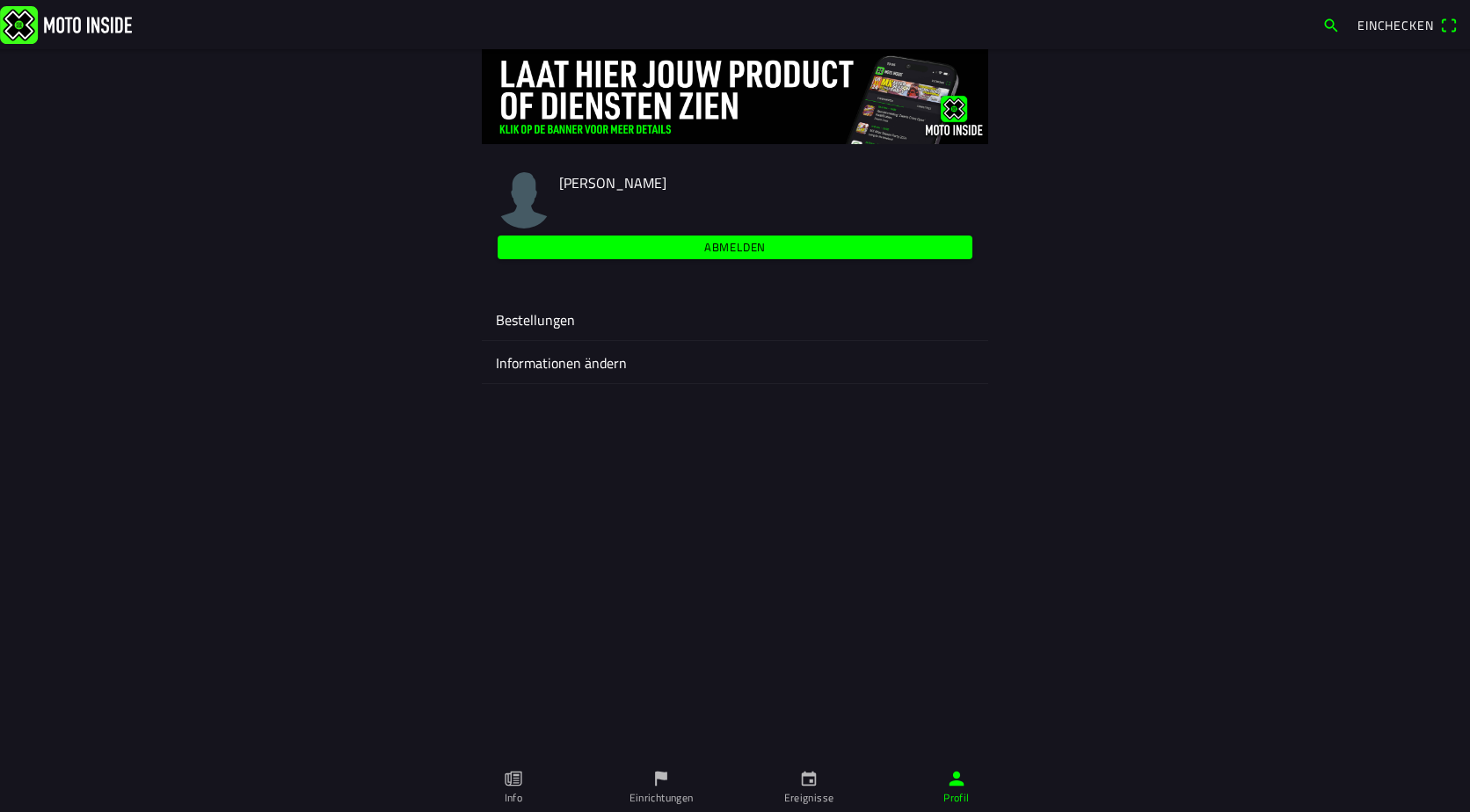
click at [524, 312] on ion-label "Bestellungen" at bounding box center [735, 320] width 478 height 21
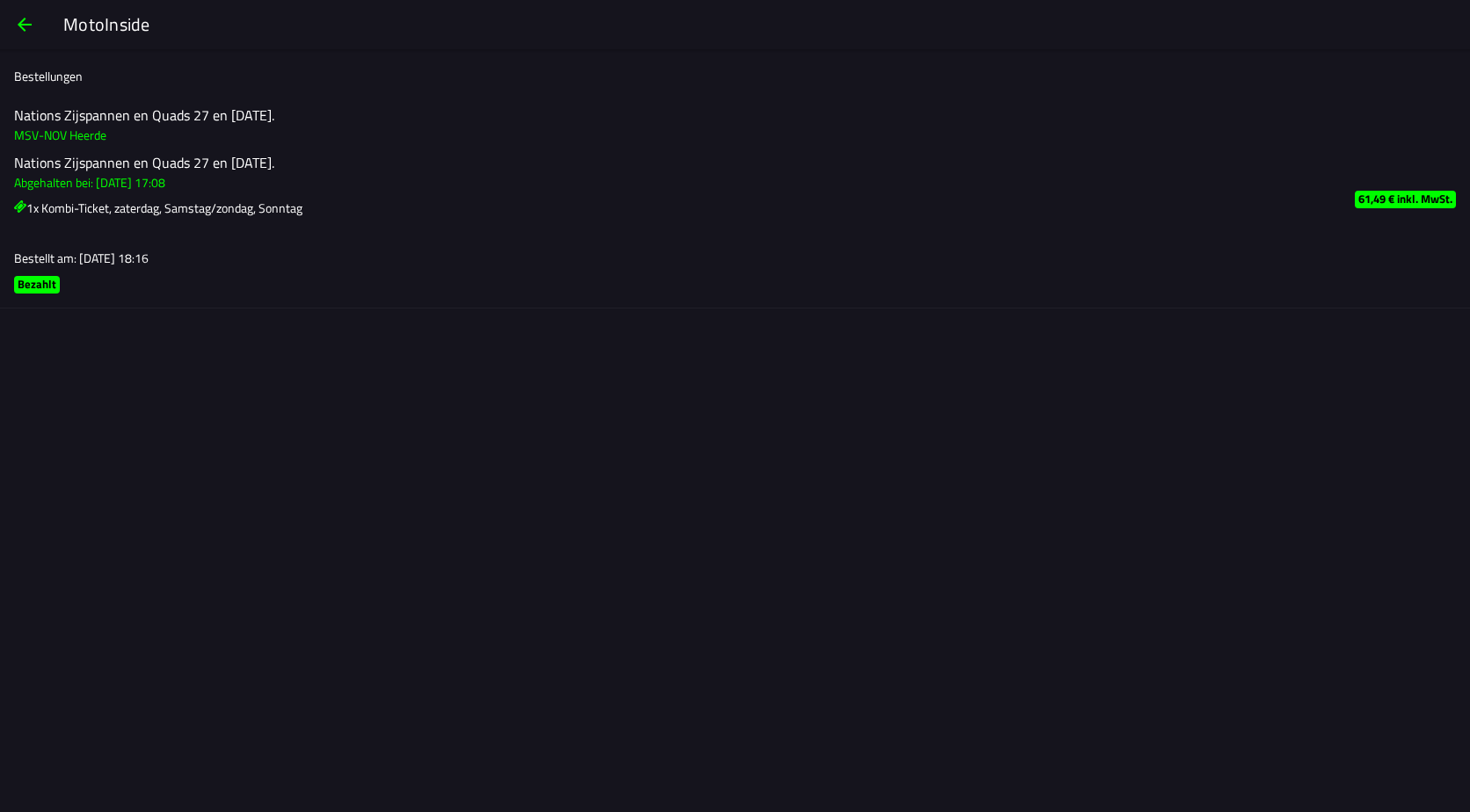
click at [18, 21] on span "button" at bounding box center [25, 24] width 21 height 42
